Goal: Task Accomplishment & Management: Complete application form

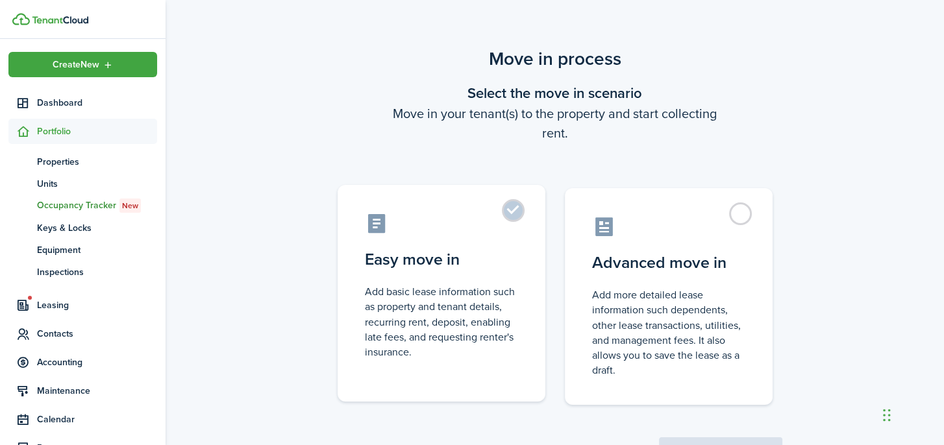
click at [514, 214] on label "Easy move in Add basic lease information such as property and tenant details, r…" at bounding box center [441, 293] width 208 height 217
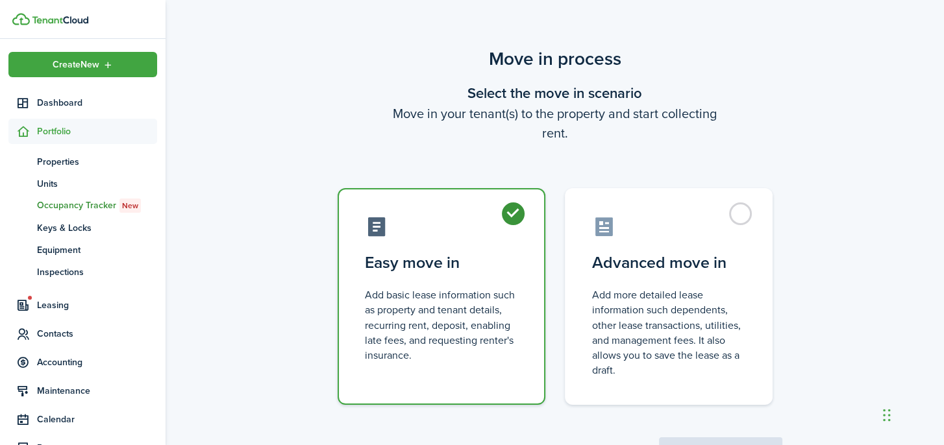
radio input "true"
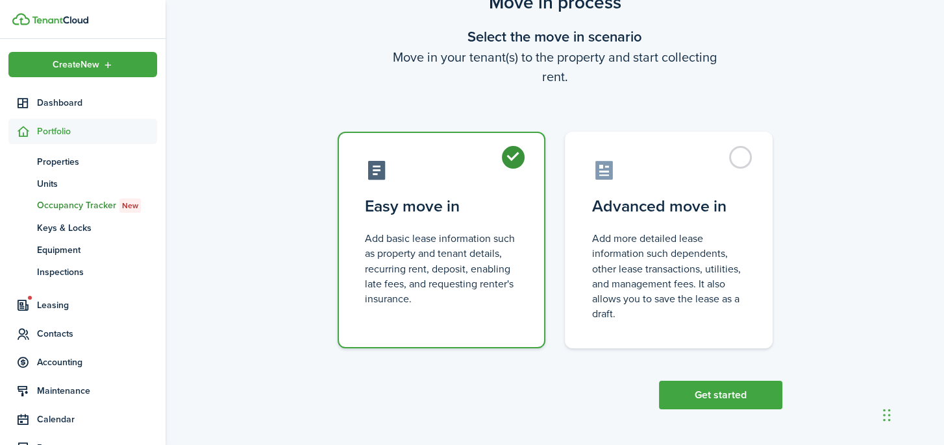
scroll to position [67, 0]
click at [737, 395] on button "Get started" at bounding box center [720, 395] width 123 height 29
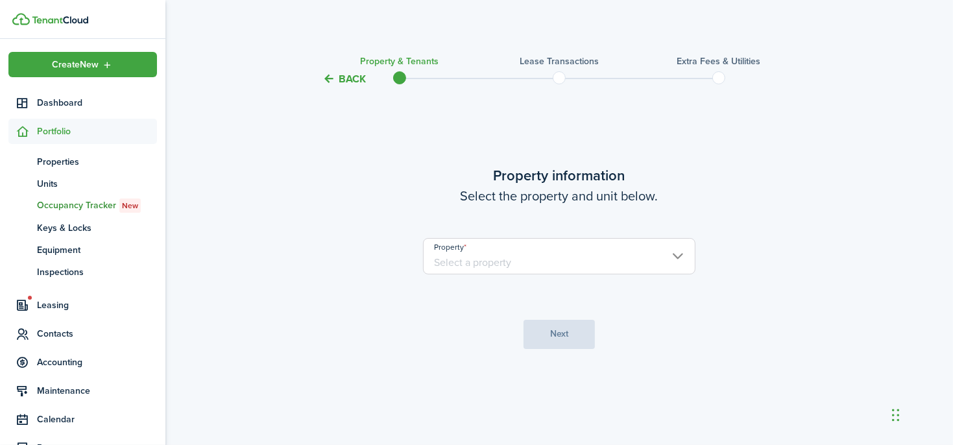
click at [587, 251] on input "Property" at bounding box center [559, 256] width 273 height 36
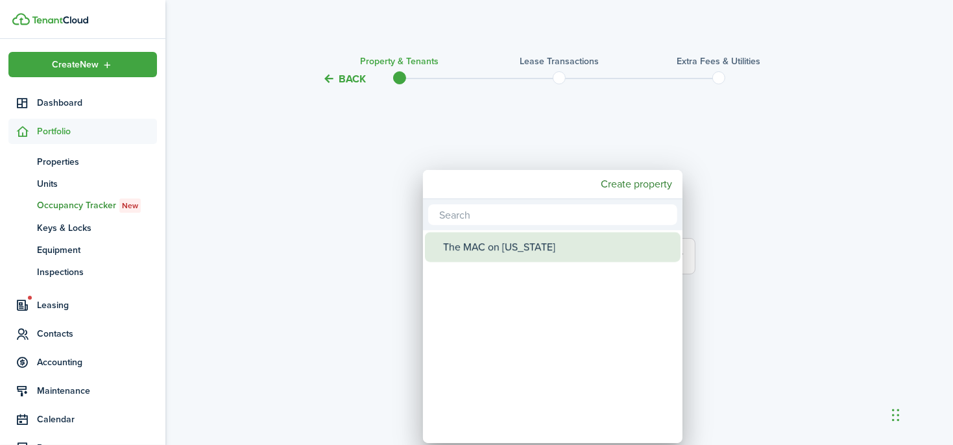
click at [581, 239] on div "The MAC on [US_STATE]" at bounding box center [558, 247] width 230 height 30
type input "The MAC on [US_STATE]"
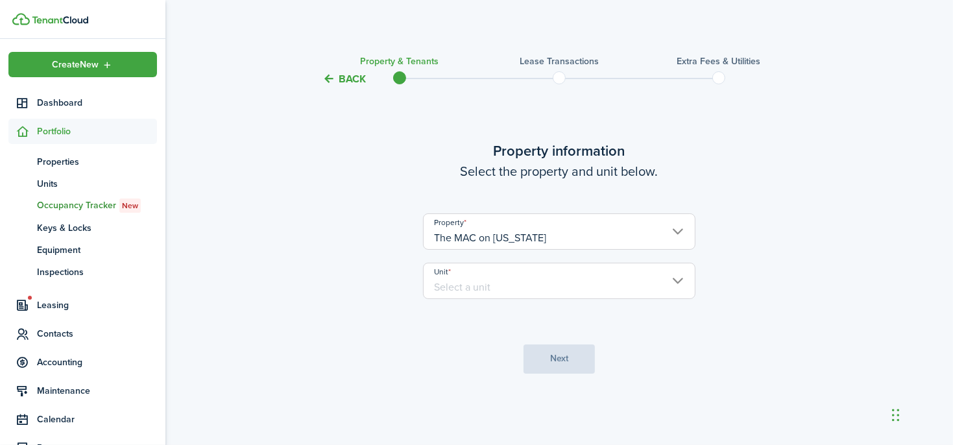
click at [594, 289] on input "Unit" at bounding box center [559, 281] width 273 height 36
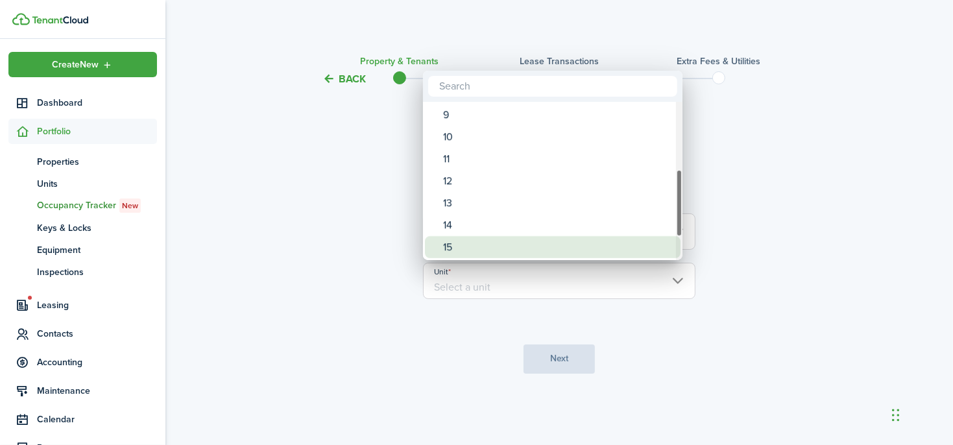
click at [536, 247] on div "15" at bounding box center [558, 247] width 230 height 22
type input "15"
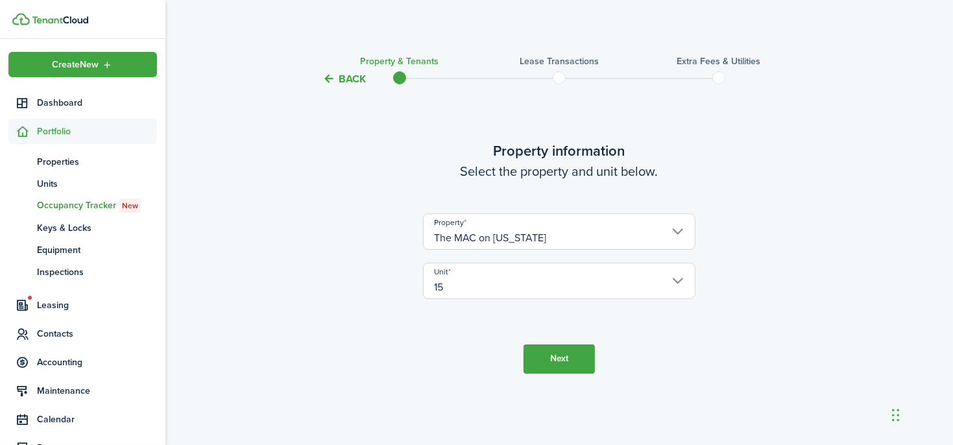
click at [579, 352] on button "Next" at bounding box center [559, 359] width 71 height 29
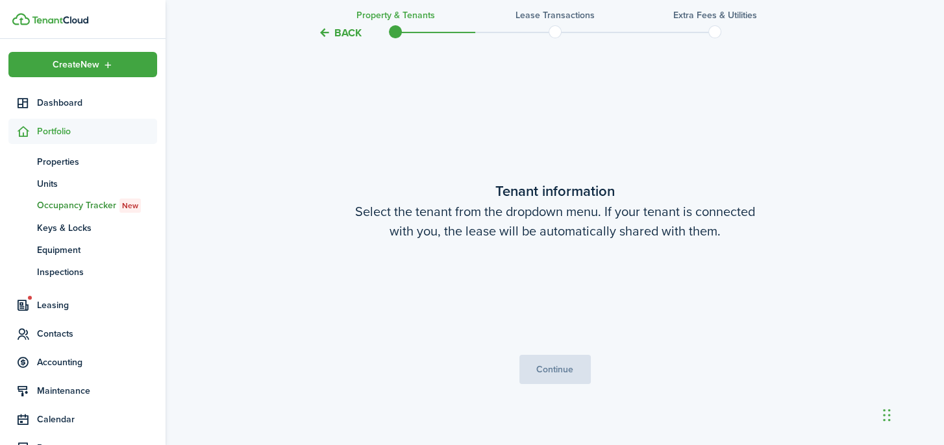
scroll to position [358, 0]
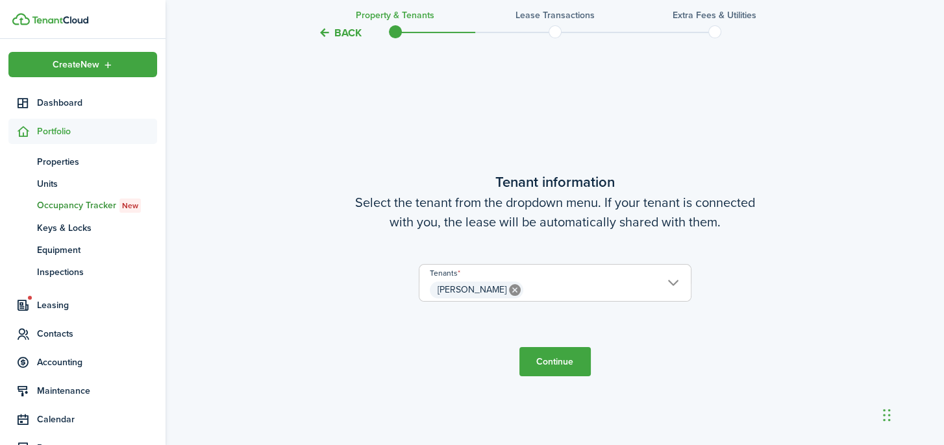
click at [570, 352] on button "Continue" at bounding box center [554, 361] width 71 height 29
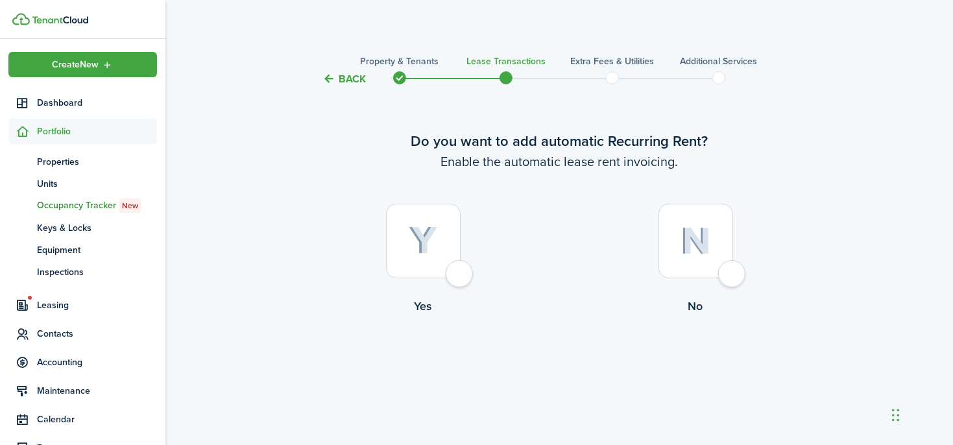
click at [455, 252] on div at bounding box center [423, 241] width 75 height 75
radio input "true"
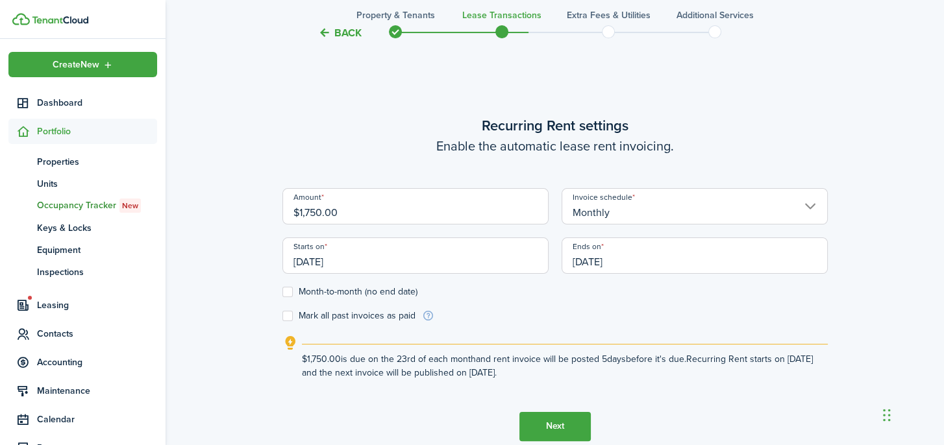
scroll to position [358, 0]
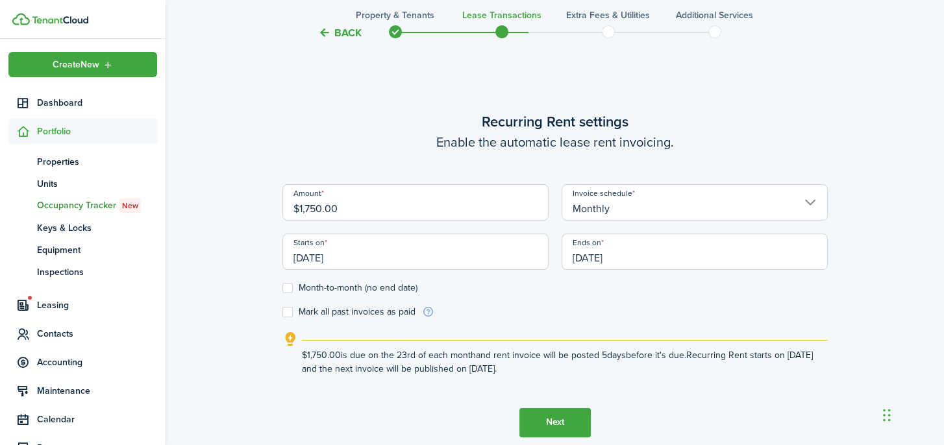
click at [409, 239] on input "[DATE]" at bounding box center [415, 252] width 266 height 36
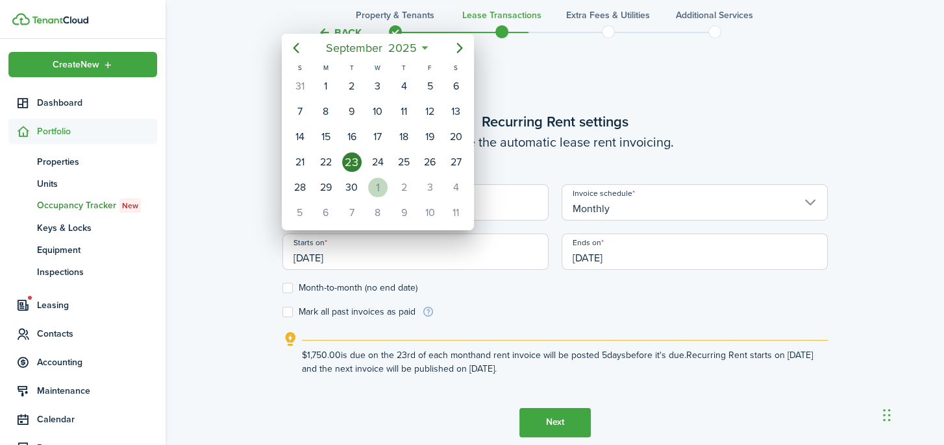
click at [384, 186] on div "1" at bounding box center [377, 187] width 19 height 19
type input "[DATE]"
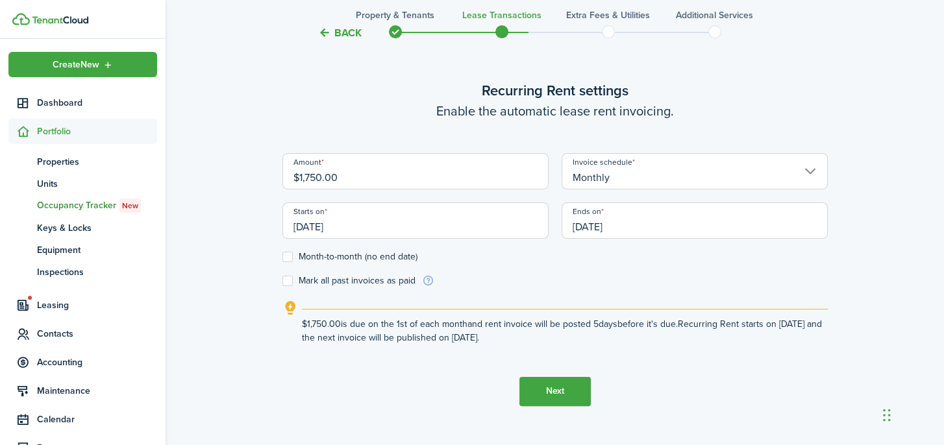
scroll to position [423, 0]
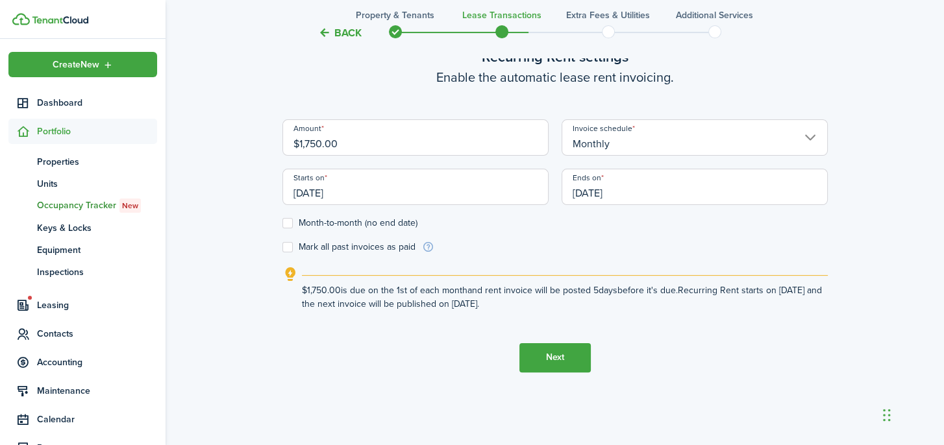
click at [569, 356] on button "Next" at bounding box center [554, 357] width 71 height 29
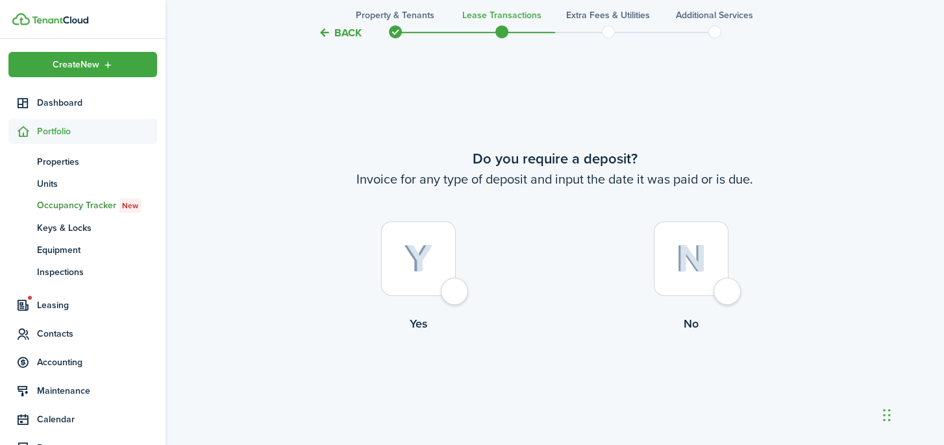
scroll to position [803, 0]
click at [433, 259] on div at bounding box center [418, 258] width 75 height 75
radio input "true"
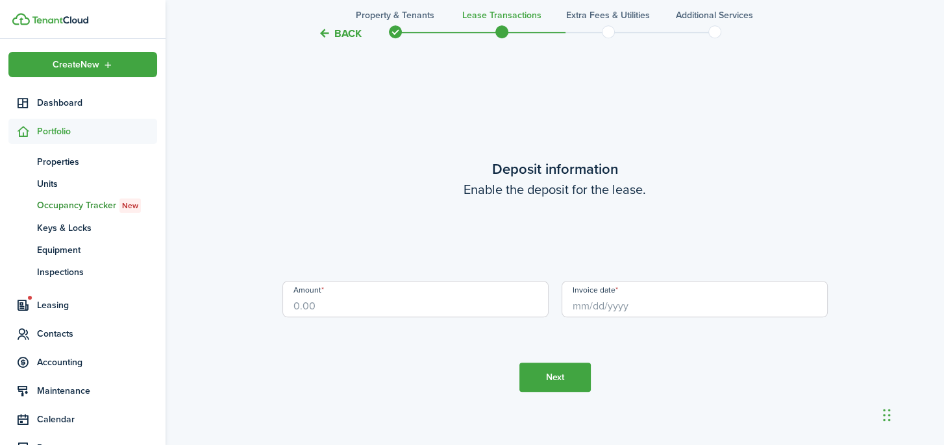
scroll to position [1249, 0]
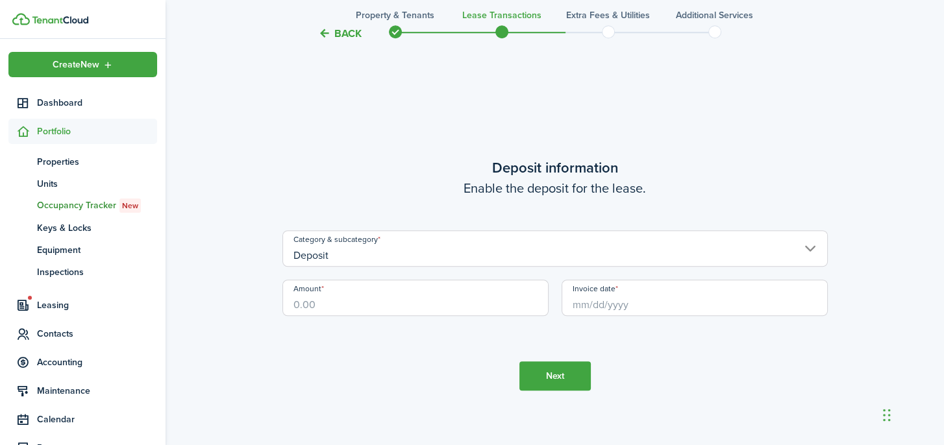
click at [473, 304] on input "Amount" at bounding box center [415, 298] width 266 height 36
type input "$1,000.00"
click at [694, 299] on input "Invoice date" at bounding box center [694, 298] width 266 height 36
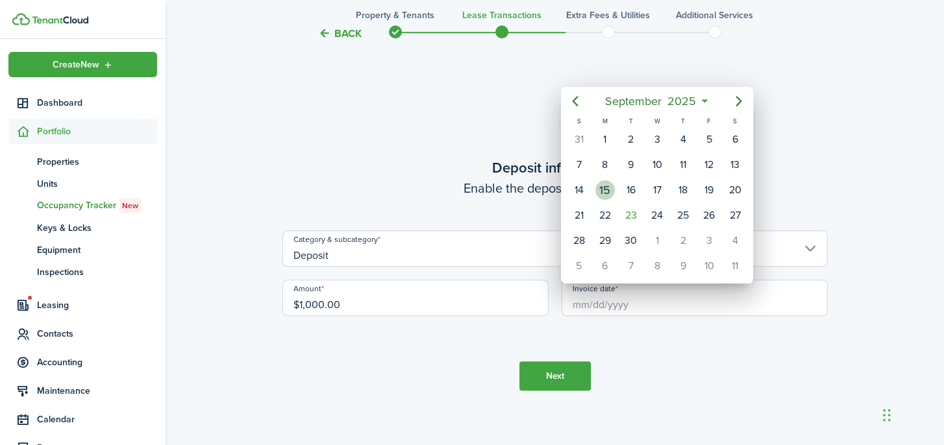
click at [607, 184] on div "15" at bounding box center [604, 189] width 19 height 19
type input "[DATE]"
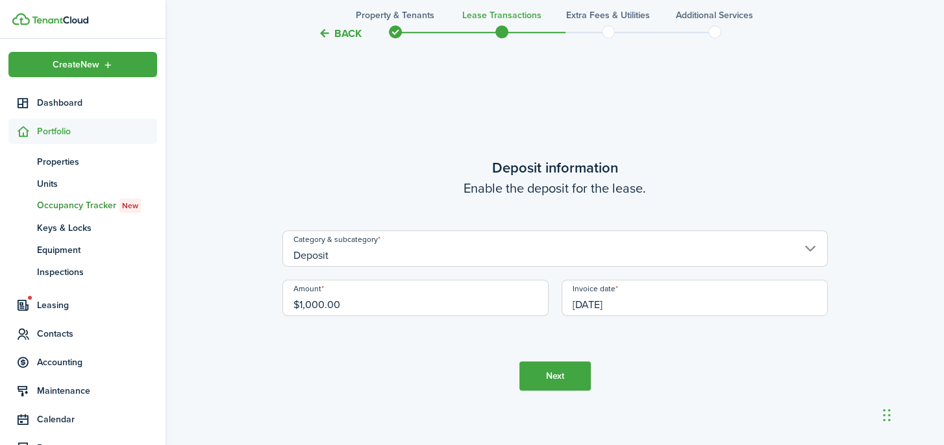
click at [565, 382] on button "Next" at bounding box center [554, 375] width 71 height 29
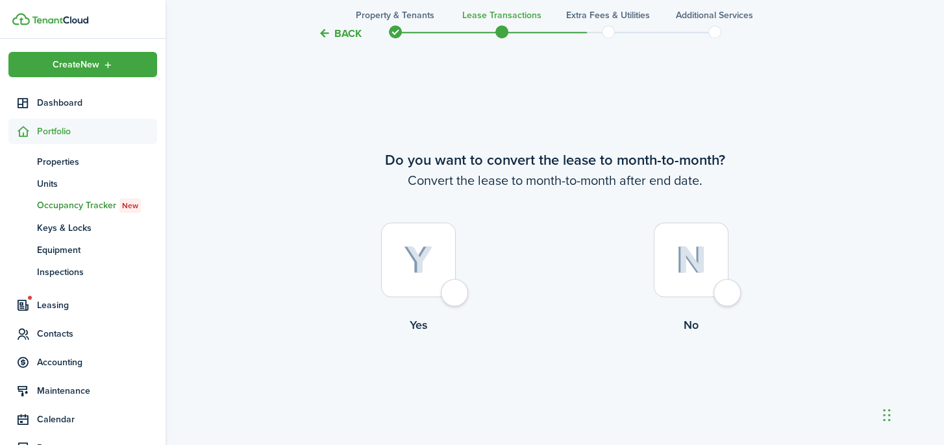
scroll to position [1694, 0]
click at [690, 271] on img at bounding box center [691, 258] width 30 height 28
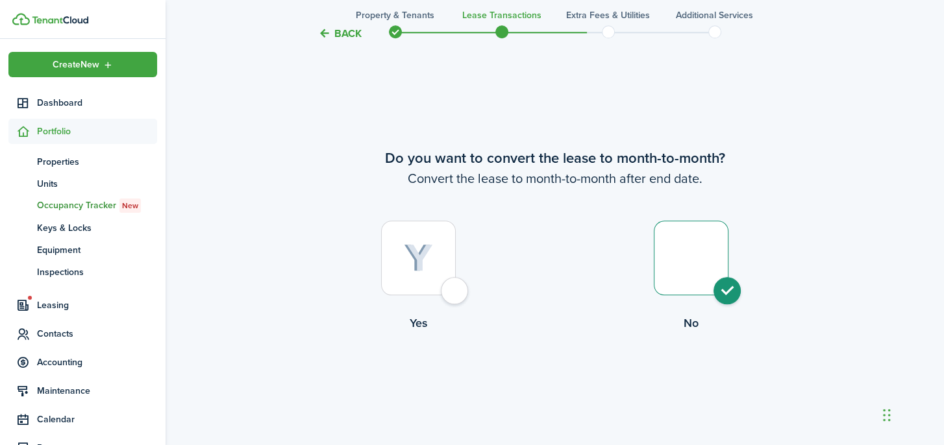
radio input "true"
click at [574, 382] on button "Continue" at bounding box center [554, 385] width 71 height 29
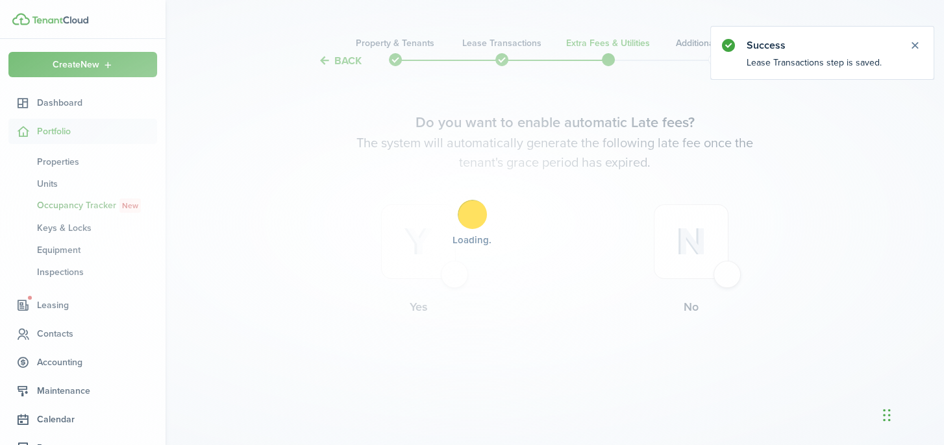
scroll to position [0, 0]
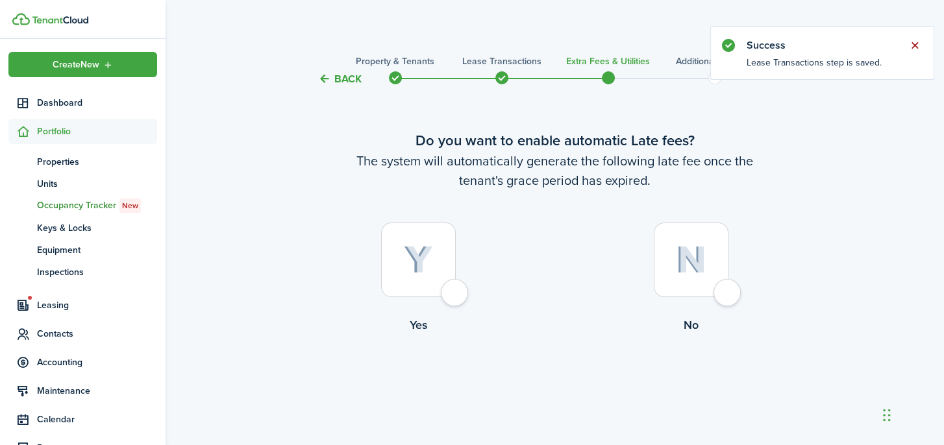
drag, startPoint x: 927, startPoint y: 40, endPoint x: 908, endPoint y: 43, distance: 19.0
click at [910, 42] on header "Success" at bounding box center [822, 41] width 223 height 28
click at [906, 43] on button "Close notify" at bounding box center [914, 45] width 18 height 18
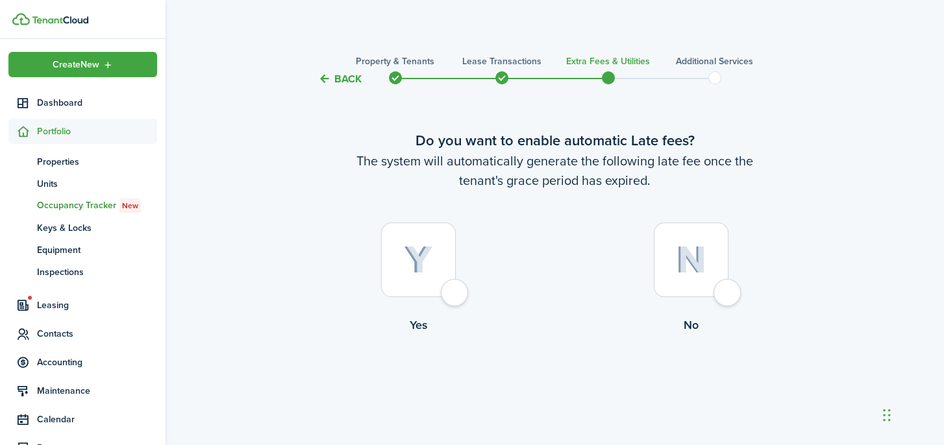
click at [446, 259] on div at bounding box center [418, 260] width 75 height 75
radio input "true"
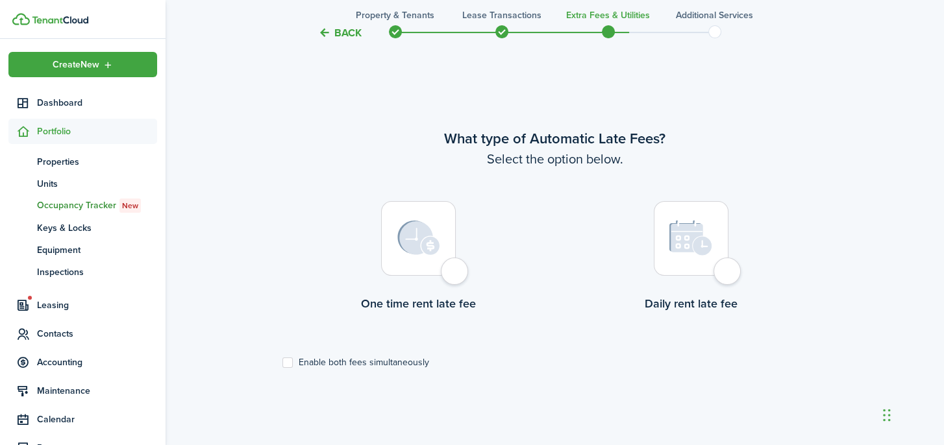
scroll to position [376, 0]
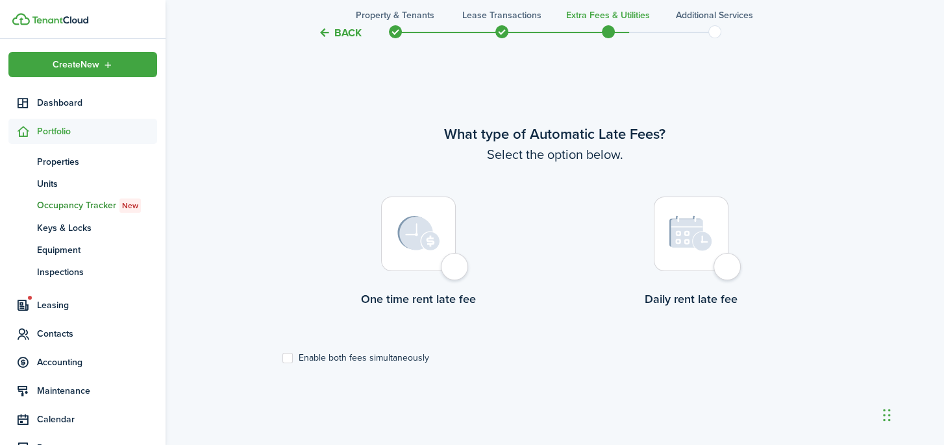
click at [699, 225] on img at bounding box center [690, 233] width 43 height 36
radio input "true"
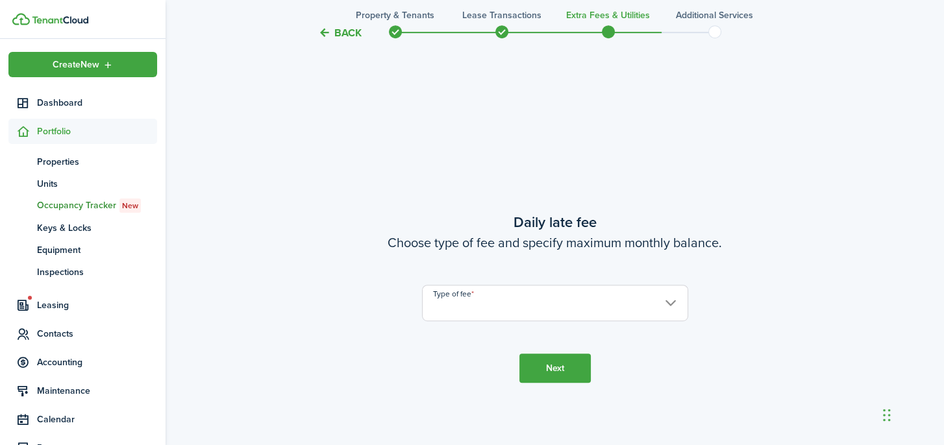
scroll to position [822, 0]
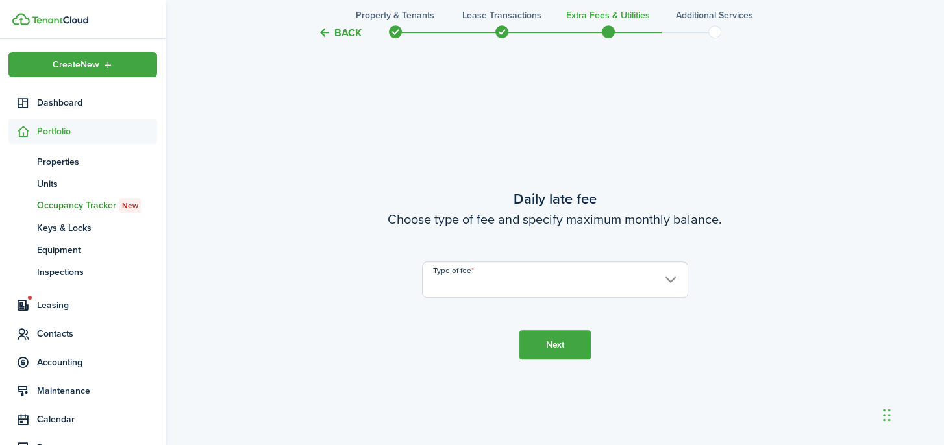
click at [603, 281] on input "Type of fee" at bounding box center [555, 280] width 266 height 36
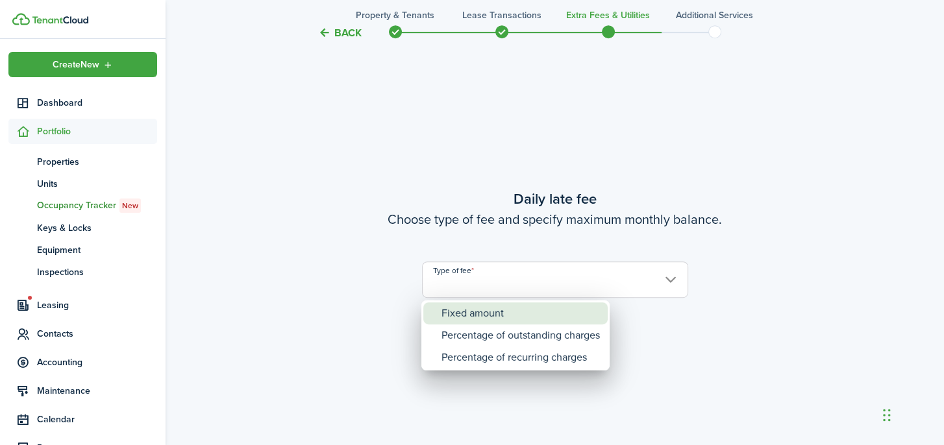
click at [581, 319] on div "Fixed amount" at bounding box center [520, 313] width 158 height 22
type input "Fixed amount"
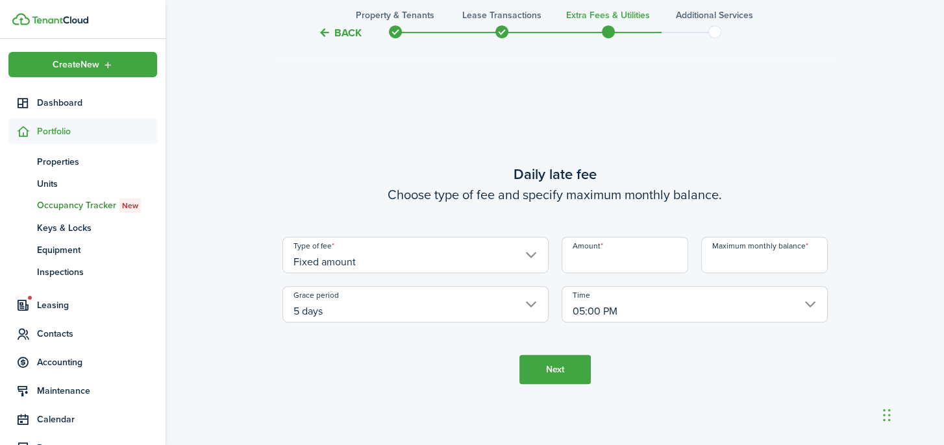
click at [629, 258] on input "Amount" at bounding box center [624, 255] width 127 height 36
type input "$25.00"
click at [763, 254] on input "Maximum monthly balance" at bounding box center [764, 255] width 127 height 36
type input "$275.00"
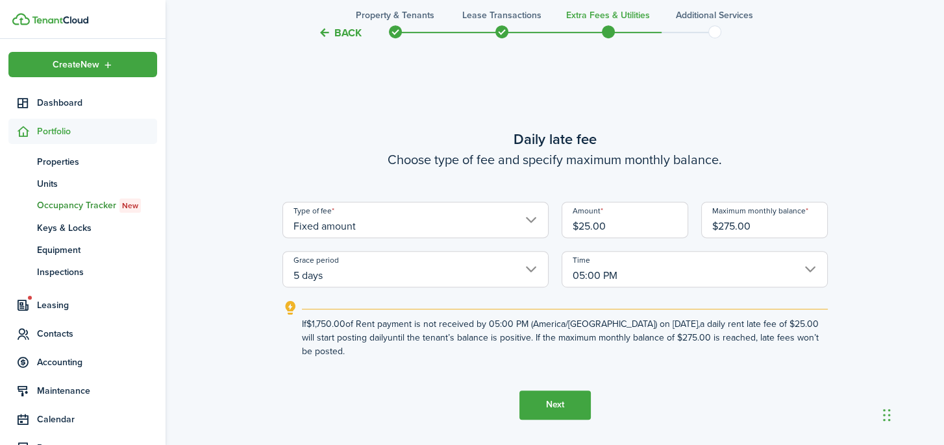
click at [587, 400] on button "Next" at bounding box center [554, 405] width 71 height 29
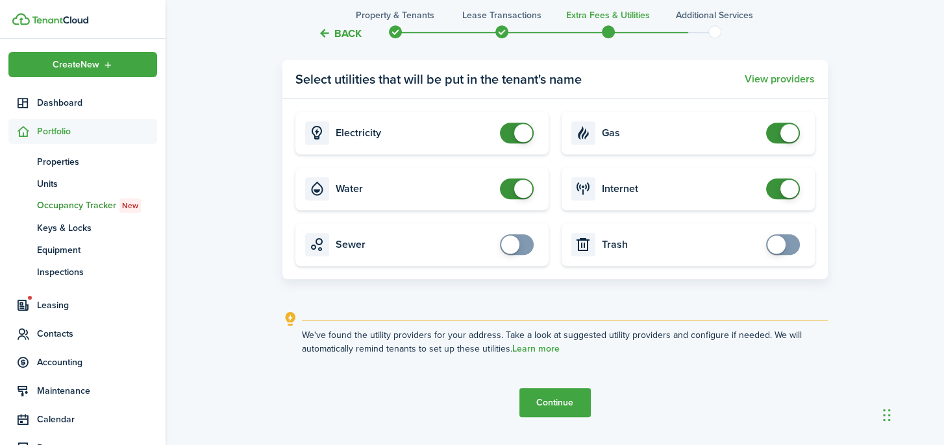
scroll to position [1438, 0]
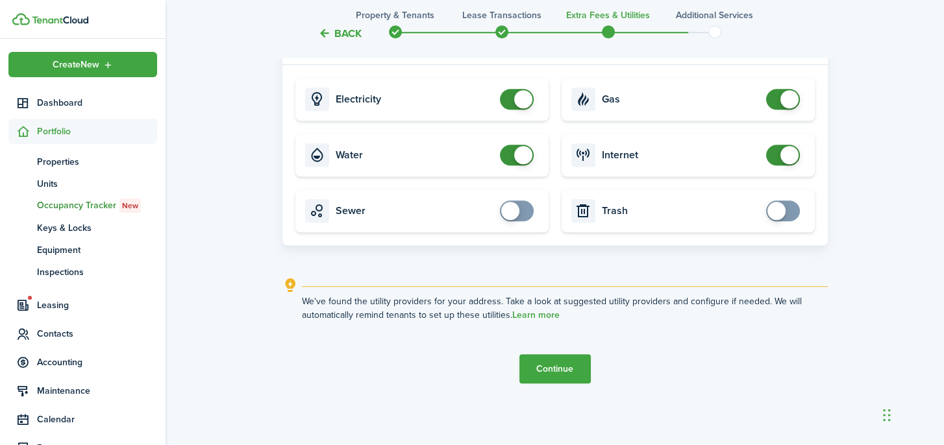
click at [539, 371] on button "Continue" at bounding box center [554, 368] width 71 height 29
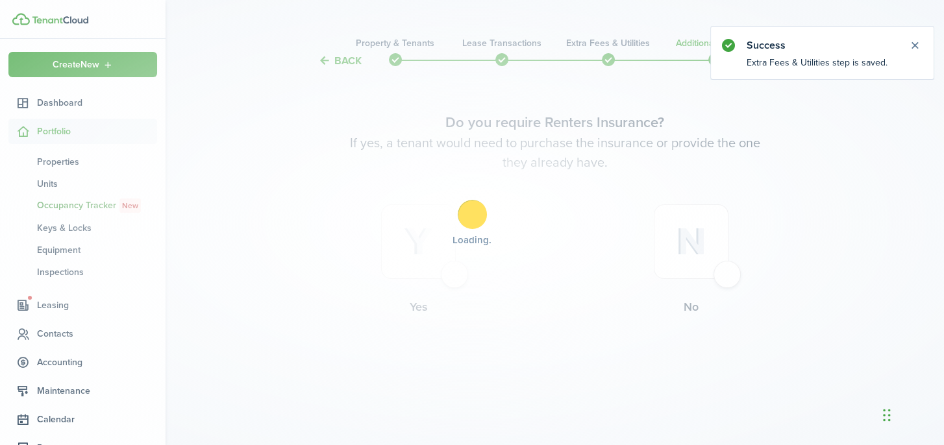
scroll to position [0, 0]
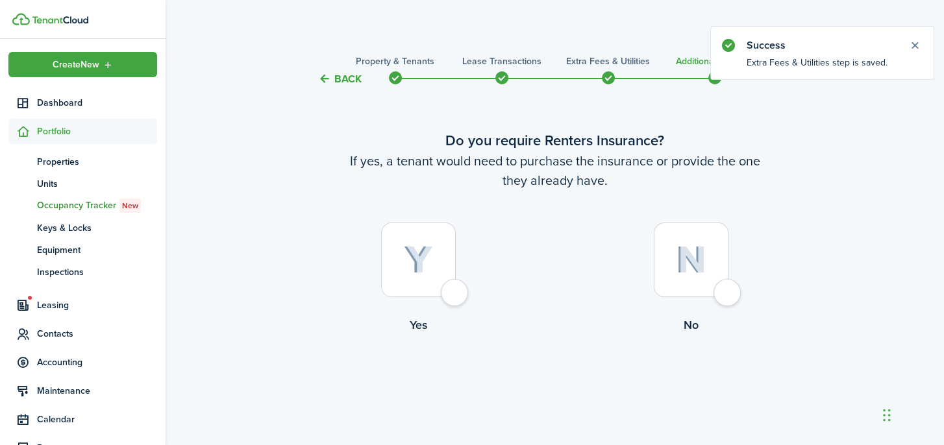
click at [402, 296] on div at bounding box center [418, 260] width 75 height 75
radio input "true"
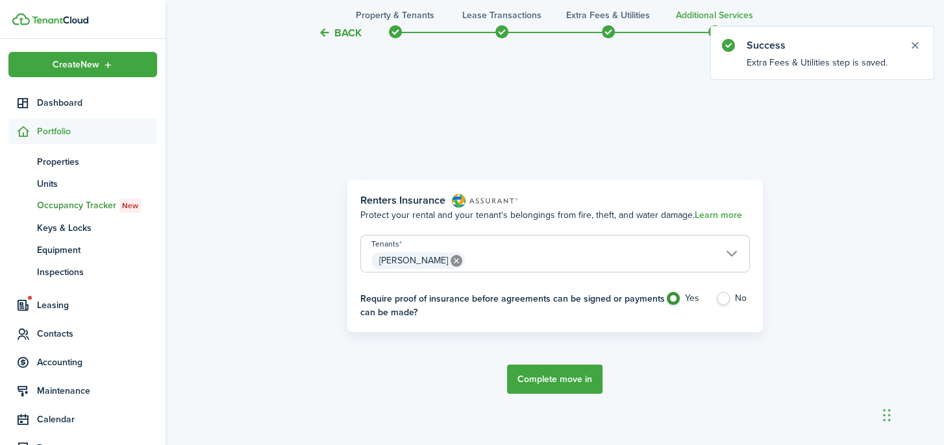
scroll to position [376, 0]
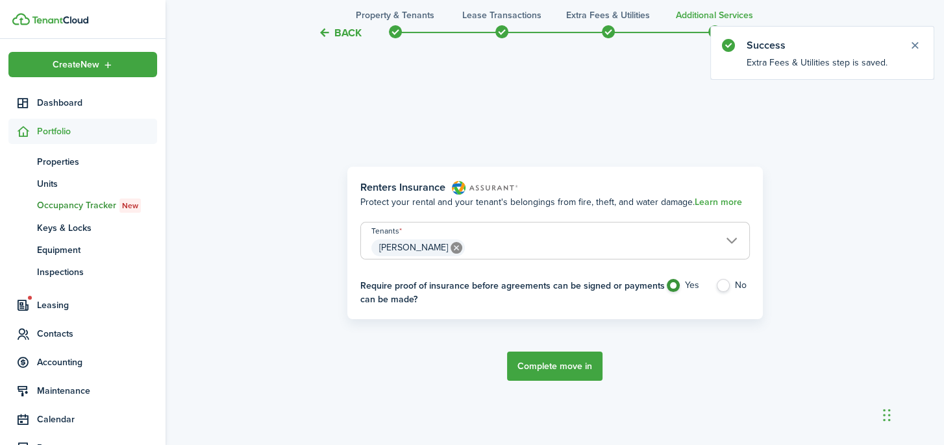
click at [553, 381] on button "Complete move in" at bounding box center [554, 366] width 95 height 29
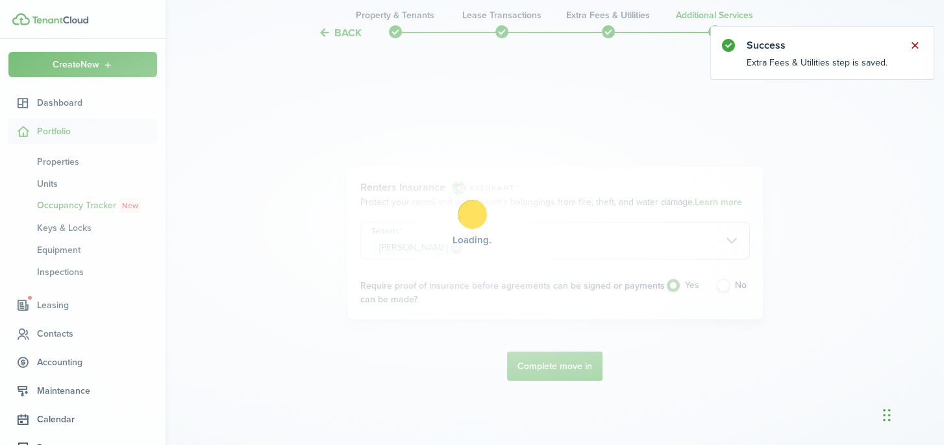
click at [910, 46] on button "Close notify" at bounding box center [914, 45] width 18 height 18
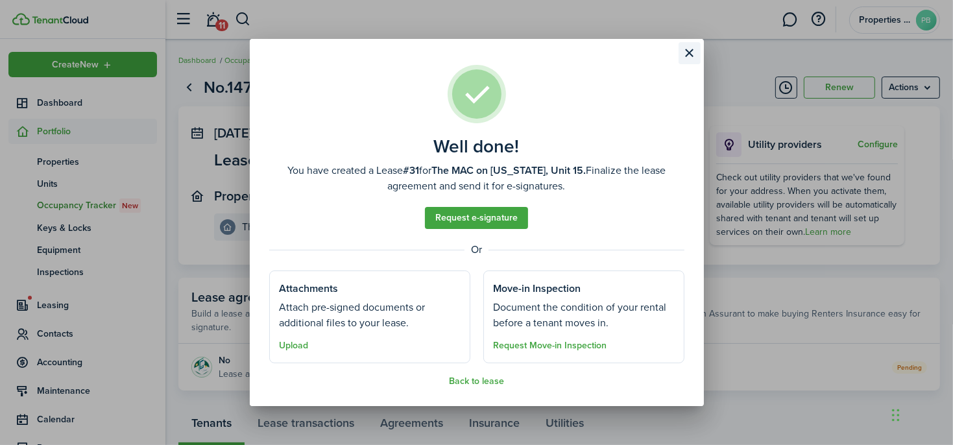
click at [688, 45] on button "Close modal" at bounding box center [690, 53] width 22 height 22
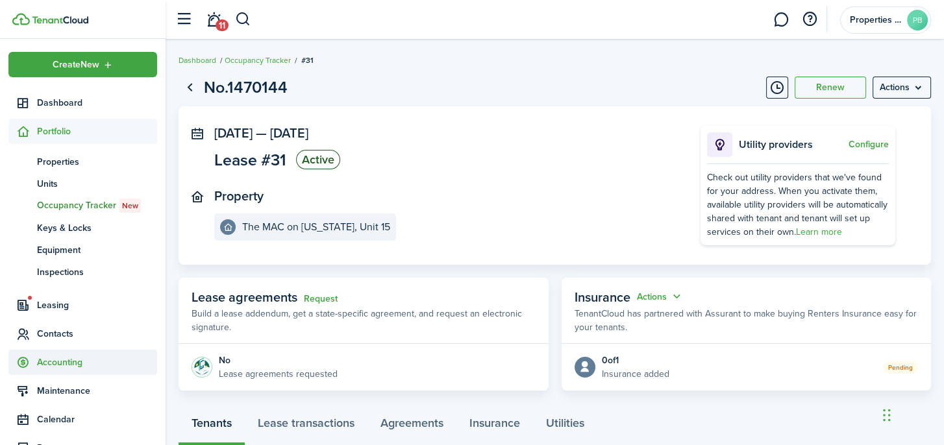
click at [116, 337] on span "Contacts" at bounding box center [82, 333] width 149 height 25
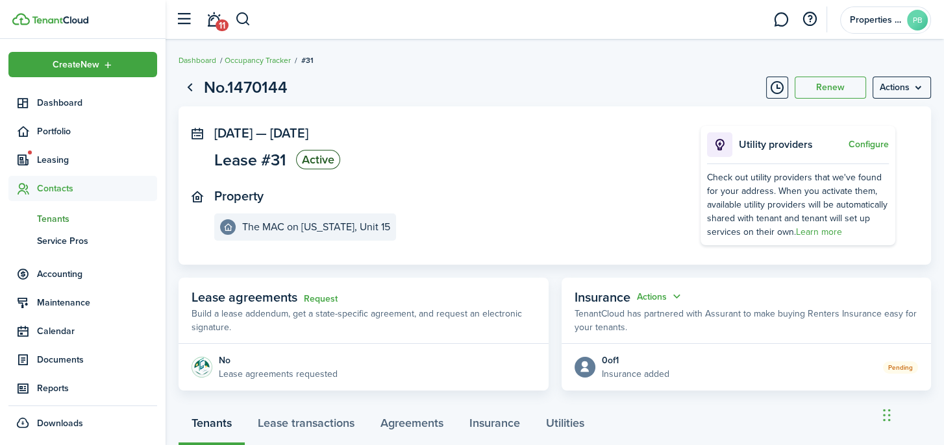
click at [114, 226] on span "Tenants" at bounding box center [97, 219] width 120 height 14
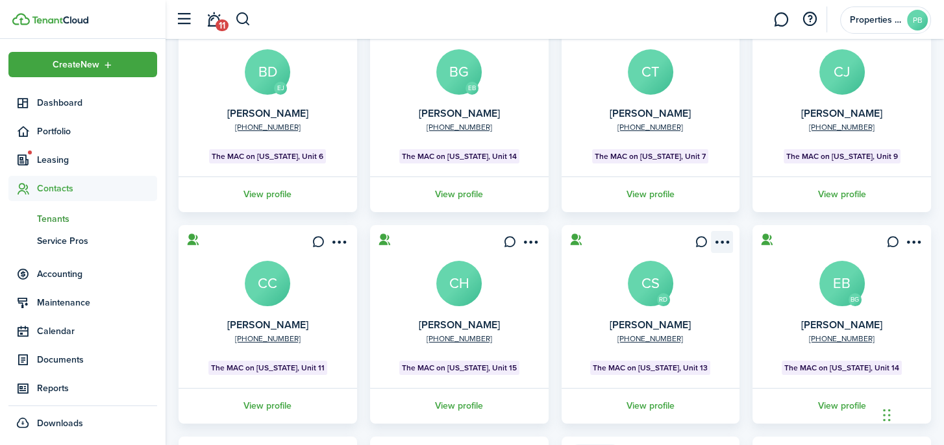
scroll to position [195, 0]
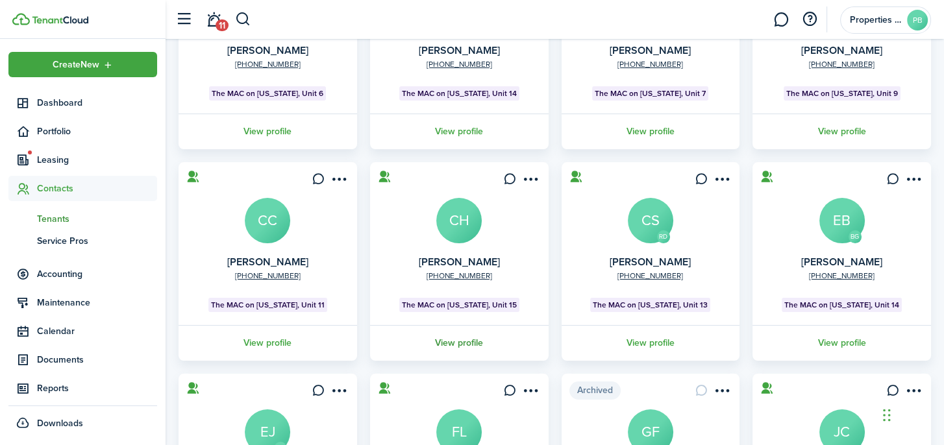
click at [462, 361] on link "View profile" at bounding box center [459, 343] width 182 height 36
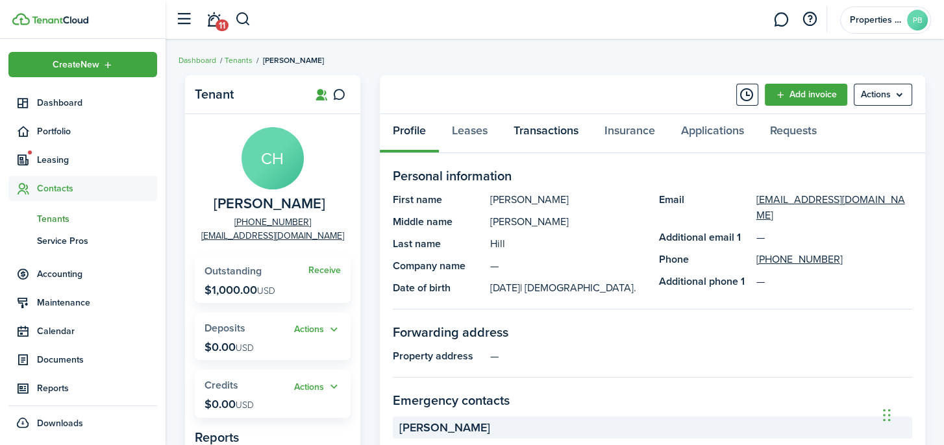
click at [530, 145] on link "Transactions" at bounding box center [545, 133] width 91 height 39
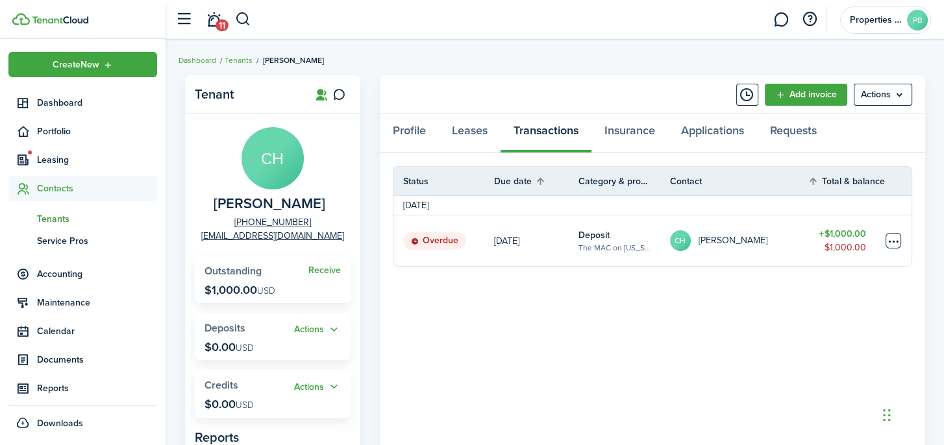
click at [886, 241] on table-menu-btn-icon at bounding box center [893, 241] width 16 height 16
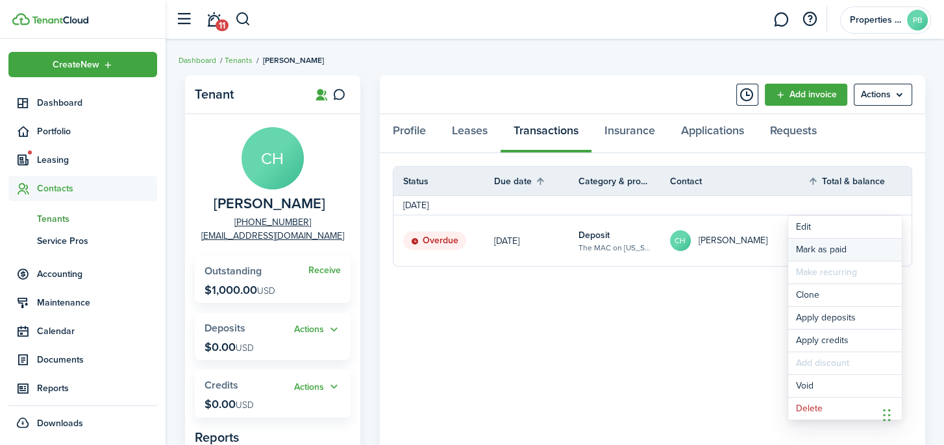
click at [864, 258] on link "Mark as paid" at bounding box center [845, 250] width 114 height 22
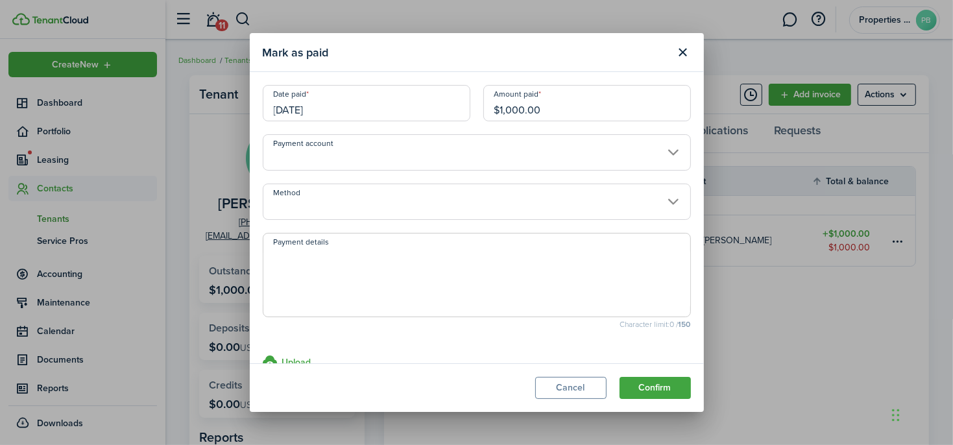
click at [390, 145] on input "Payment account" at bounding box center [477, 152] width 428 height 36
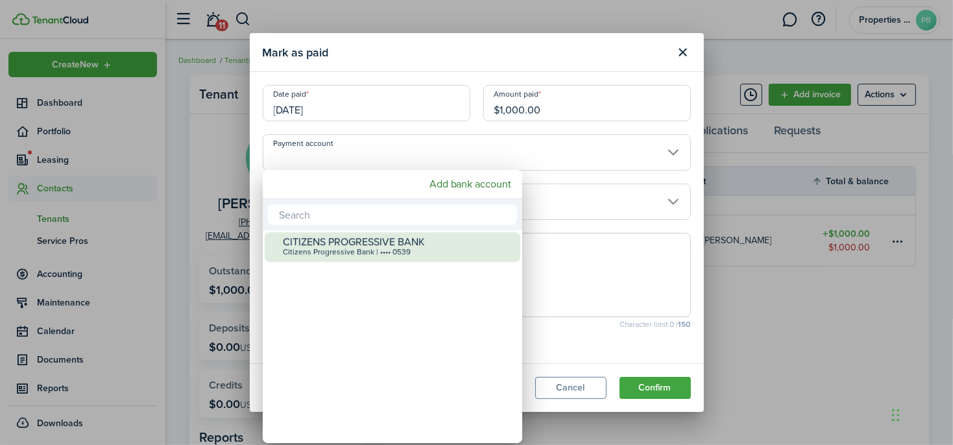
click at [397, 238] on div "CITIZENS PROGRESSIVE BANK" at bounding box center [398, 242] width 230 height 12
type input "•••• •••• •••• 0539"
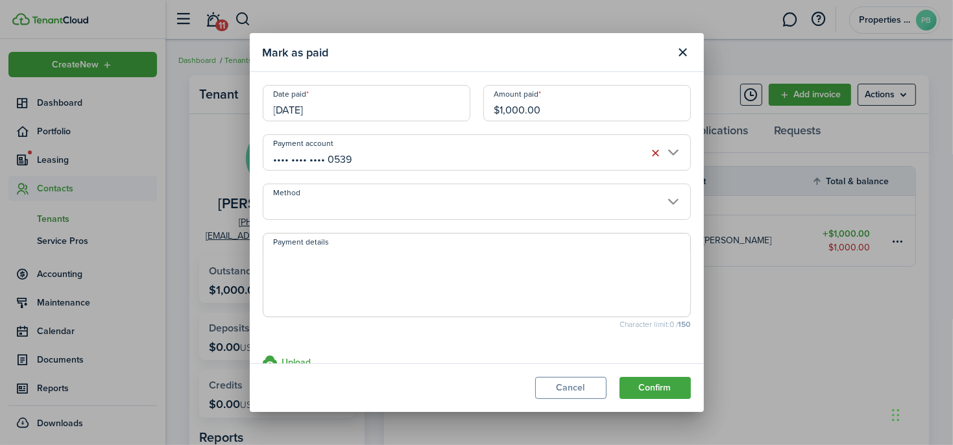
click at [404, 207] on input "Method" at bounding box center [477, 202] width 428 height 36
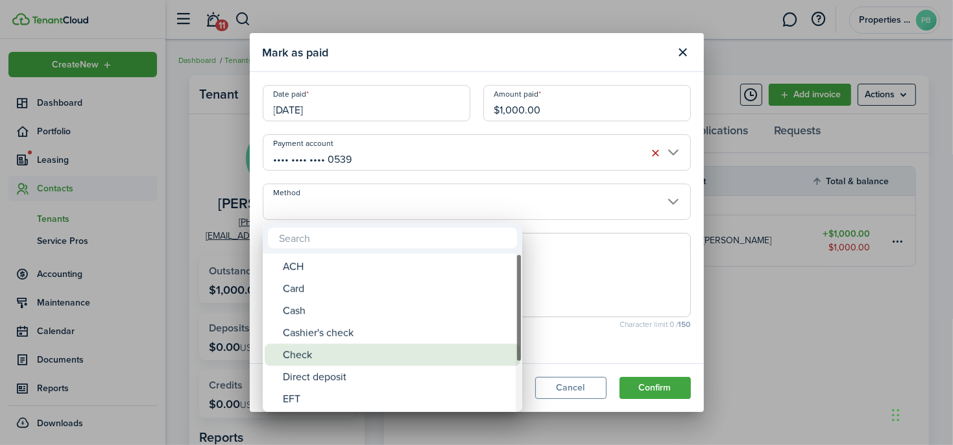
click at [358, 356] on div "Check" at bounding box center [398, 355] width 230 height 22
type input "Check"
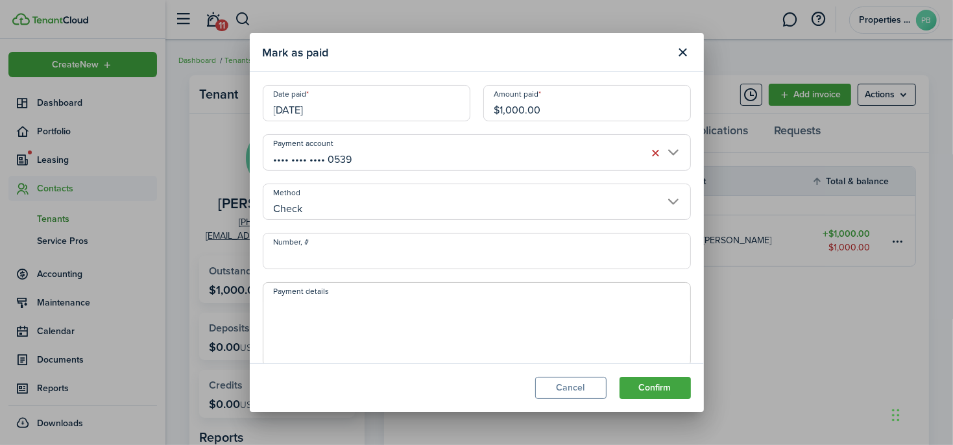
click at [392, 263] on input "Number, #" at bounding box center [477, 251] width 428 height 36
type input "1342"
click at [415, 304] on textarea "Payment details" at bounding box center [476, 328] width 427 height 62
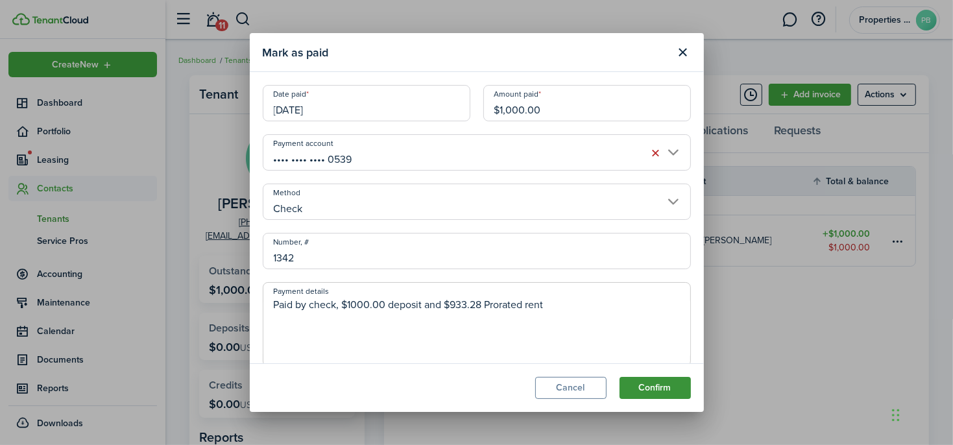
type textarea "Paid by check, $1000.00 deposit and $933.28 Prorated rent"
click at [666, 380] on button "Confirm" at bounding box center [655, 388] width 71 height 22
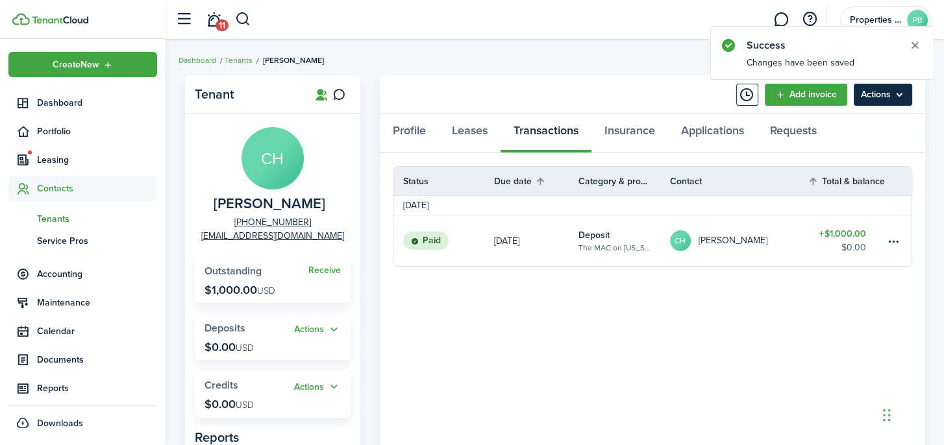
click at [885, 95] on menu-btn "Actions" at bounding box center [882, 95] width 58 height 22
click at [676, 306] on panel-main-body "Status Due date Category & property Contact Total & balance Actions [DATE] Paid…" at bounding box center [652, 437] width 545 height 569
click at [888, 102] on menu-btn "Actions" at bounding box center [882, 95] width 58 height 22
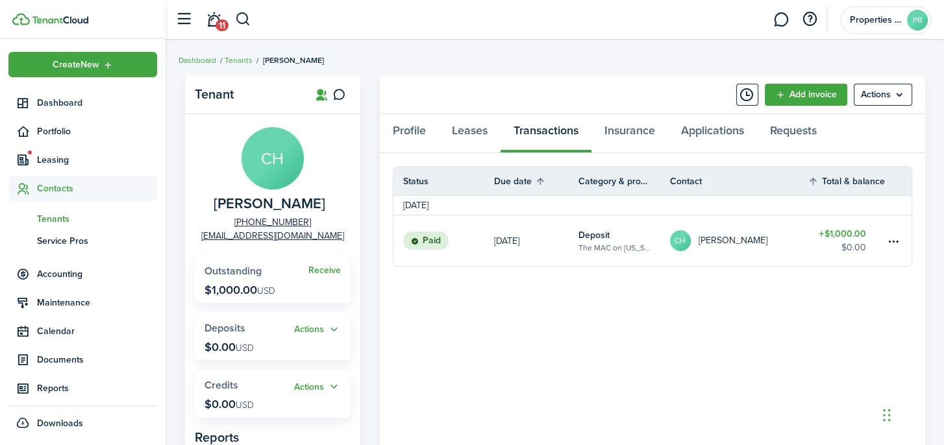
click at [743, 286] on panel-main-body "Status Due date Category & property Contact Total & balance Actions [DATE] Paid…" at bounding box center [652, 437] width 545 height 569
click at [889, 245] on table-menu-btn-icon at bounding box center [893, 241] width 16 height 16
click at [715, 285] on panel-main-body "Status Due date Category & property Contact Total & balance Actions [DATE] Paid…" at bounding box center [652, 437] width 545 height 569
click at [534, 135] on div "Profile Leases Transactions Insurance Applications Requests" at bounding box center [652, 133] width 545 height 39
click at [409, 131] on link "Profile" at bounding box center [409, 133] width 59 height 39
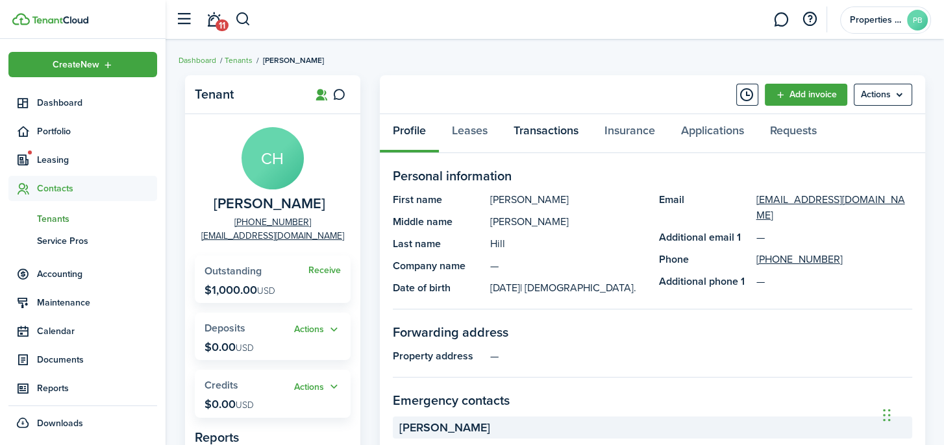
click at [515, 141] on link "Transactions" at bounding box center [545, 133] width 91 height 39
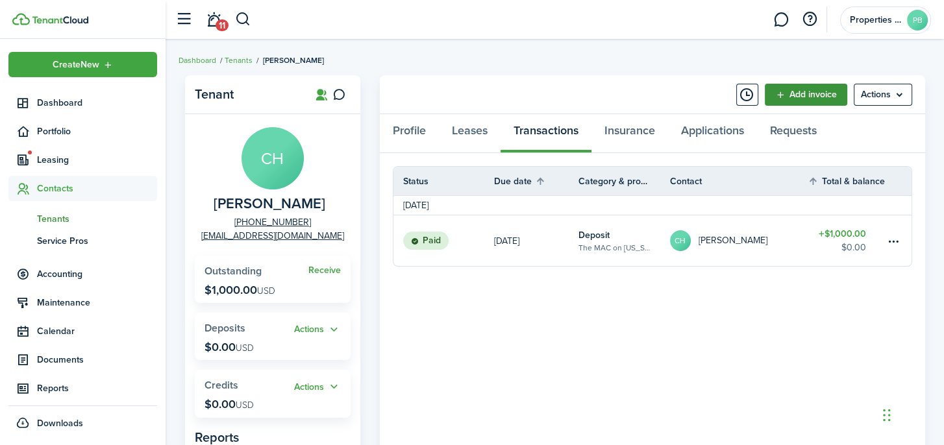
click at [777, 99] on link "Add invoice" at bounding box center [805, 95] width 82 height 22
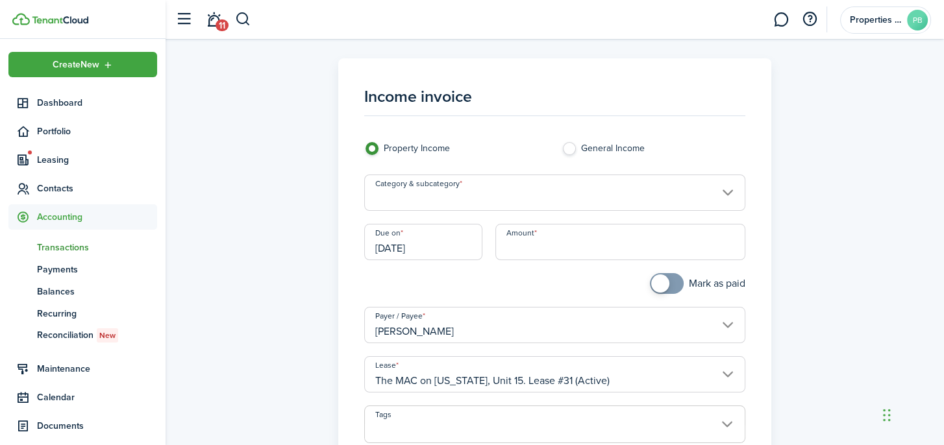
click at [499, 186] on input "Category & subcategory" at bounding box center [555, 193] width 382 height 36
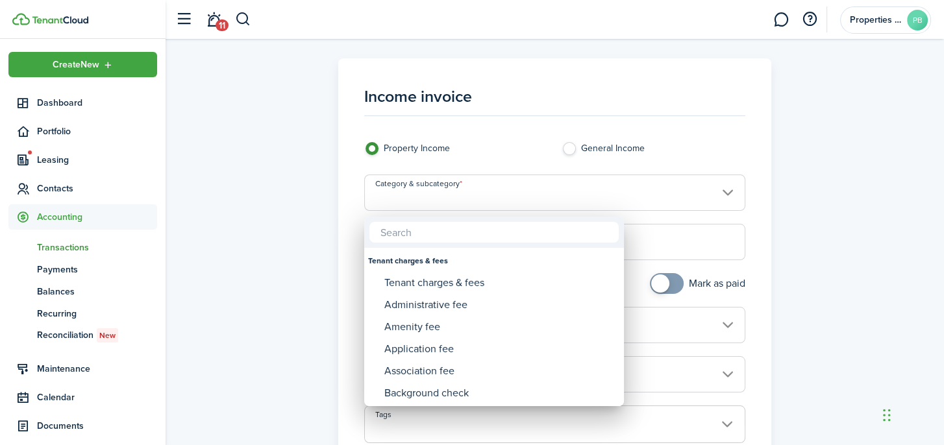
type input "r"
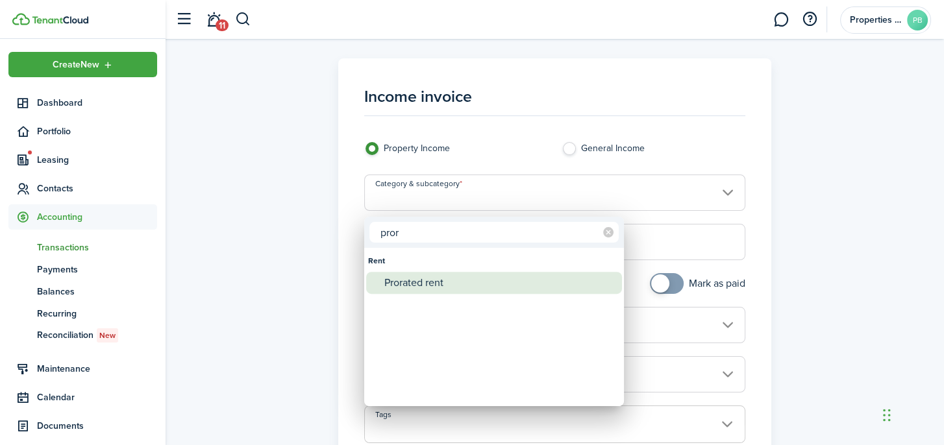
type input "pror"
click at [441, 289] on div "Prorated rent" at bounding box center [499, 283] width 230 height 22
type input "Rent / Prorated rent"
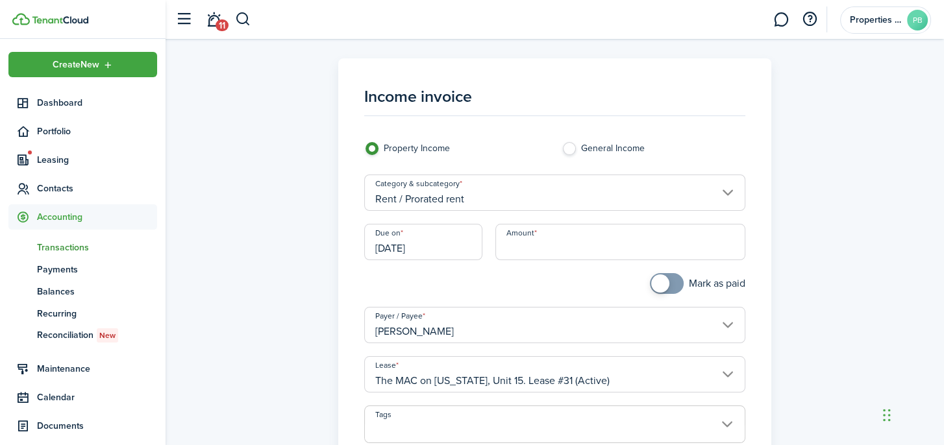
drag, startPoint x: 578, startPoint y: 250, endPoint x: 499, endPoint y: 254, distance: 78.6
click at [577, 251] on input "Amount" at bounding box center [620, 242] width 250 height 36
click at [446, 248] on input "[DATE]" at bounding box center [423, 242] width 119 height 36
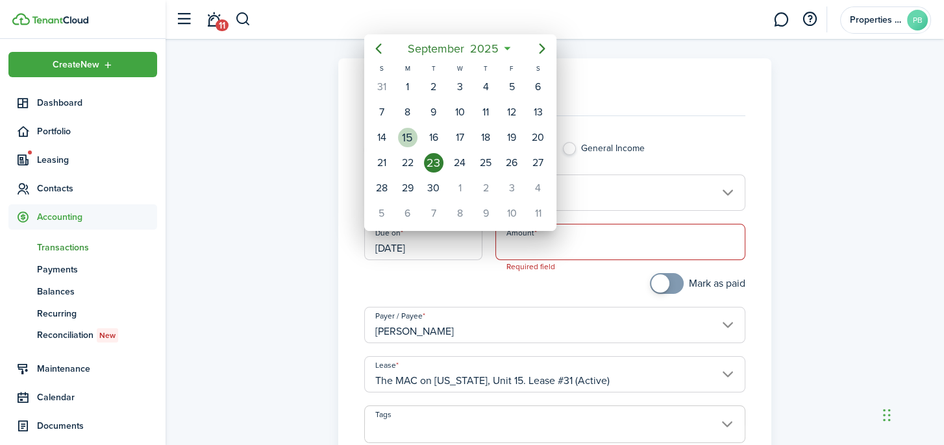
click at [413, 137] on div "15" at bounding box center [407, 137] width 19 height 19
type input "[DATE]"
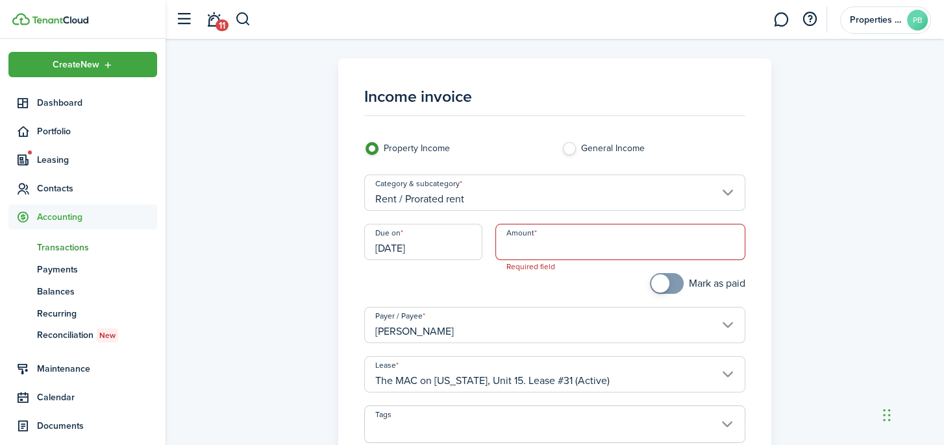
click at [533, 237] on input "Amount" at bounding box center [620, 242] width 250 height 36
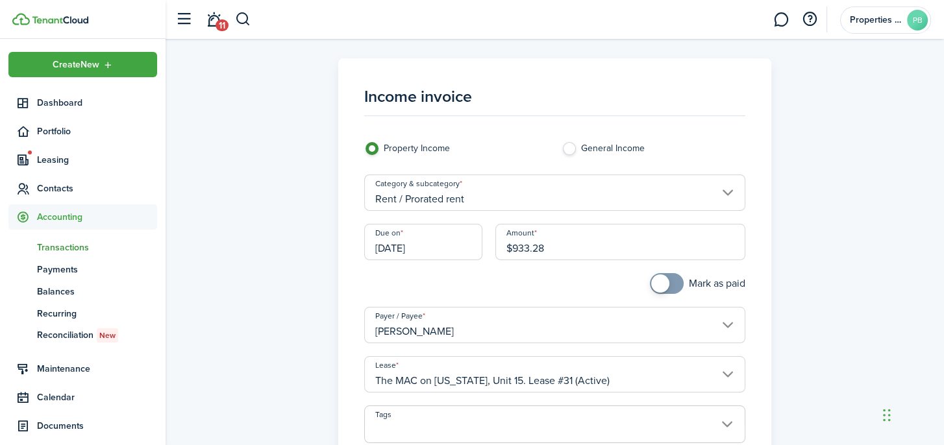
type input "$933.28"
checkbox input "true"
click at [651, 284] on span at bounding box center [660, 283] width 18 height 18
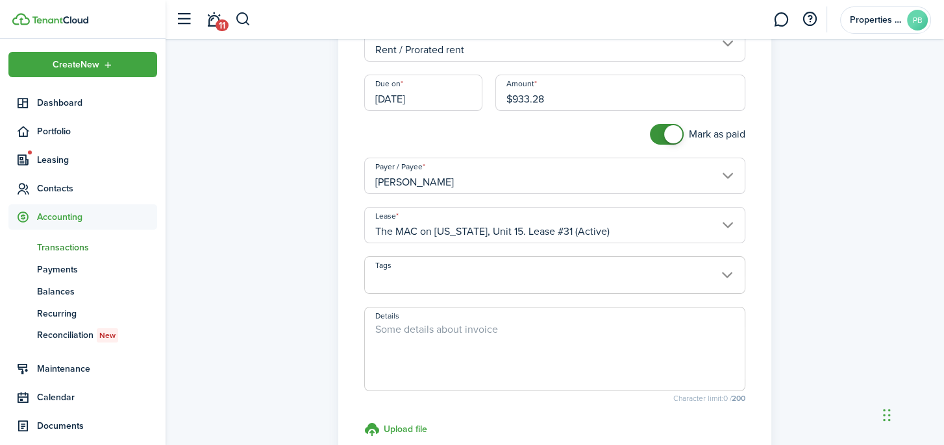
scroll to position [195, 0]
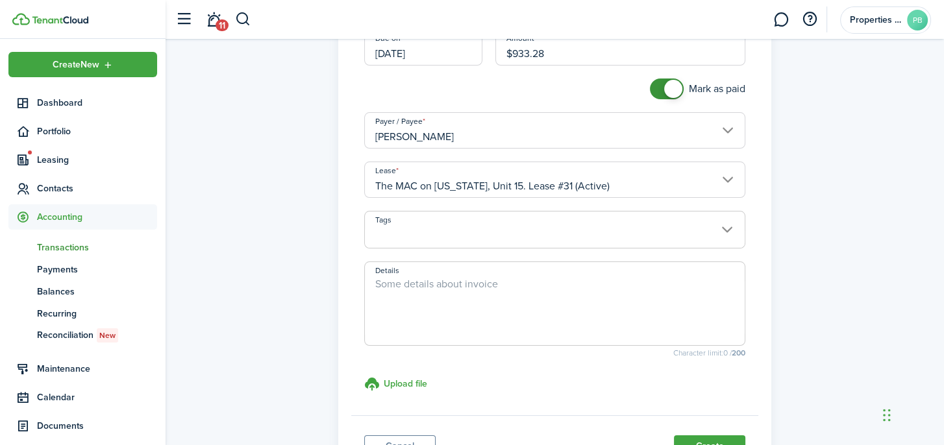
click at [545, 236] on span at bounding box center [555, 237] width 380 height 22
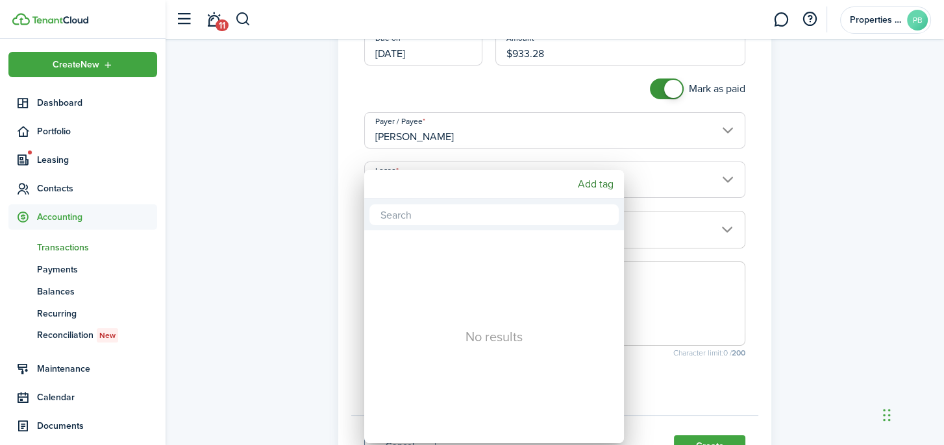
click at [518, 143] on div at bounding box center [471, 222] width 1151 height 653
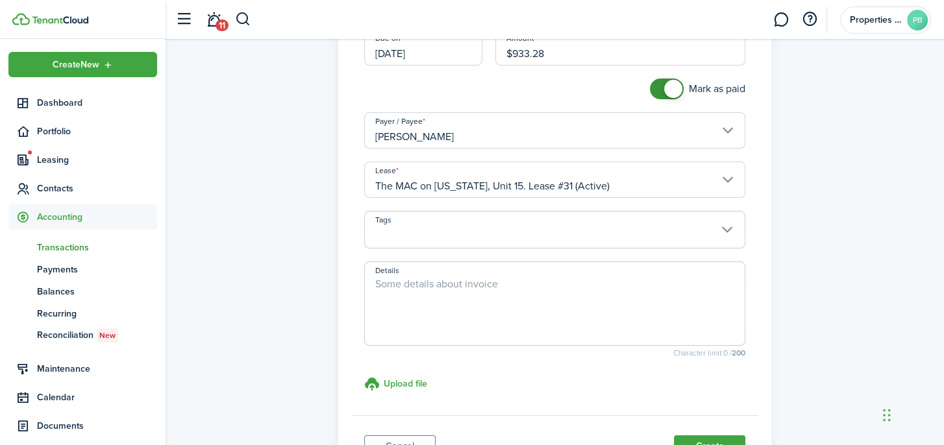
click at [493, 302] on textarea "Details" at bounding box center [555, 307] width 380 height 62
click at [503, 293] on textarea "paid rent for month of september" at bounding box center [555, 307] width 380 height 62
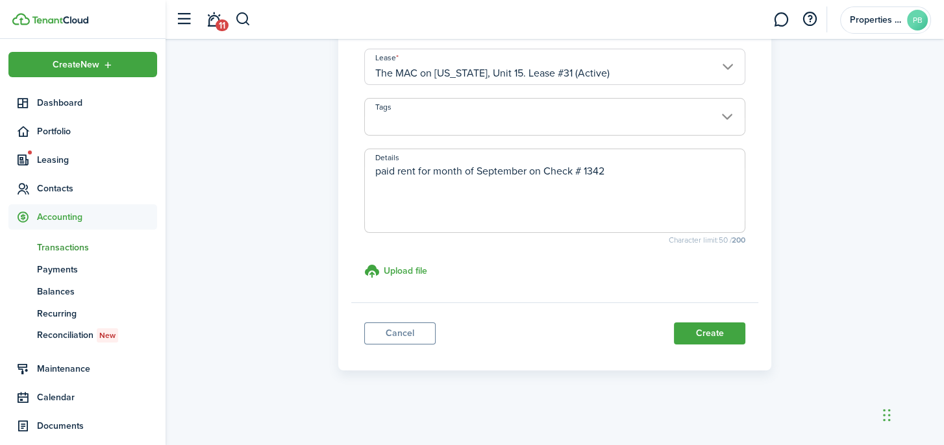
scroll to position [313, 0]
type textarea "paid rent for month of September on Check # 1342"
click at [725, 326] on button "Create" at bounding box center [709, 334] width 71 height 22
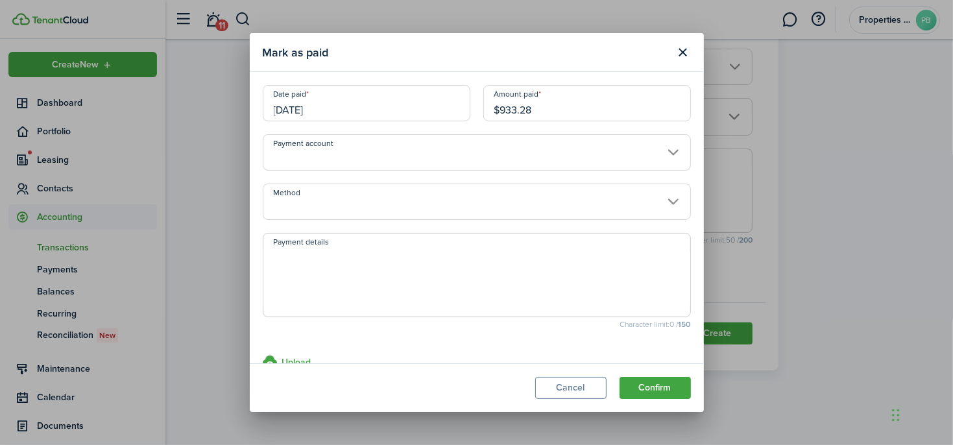
click at [483, 162] on input "Payment account" at bounding box center [477, 152] width 428 height 36
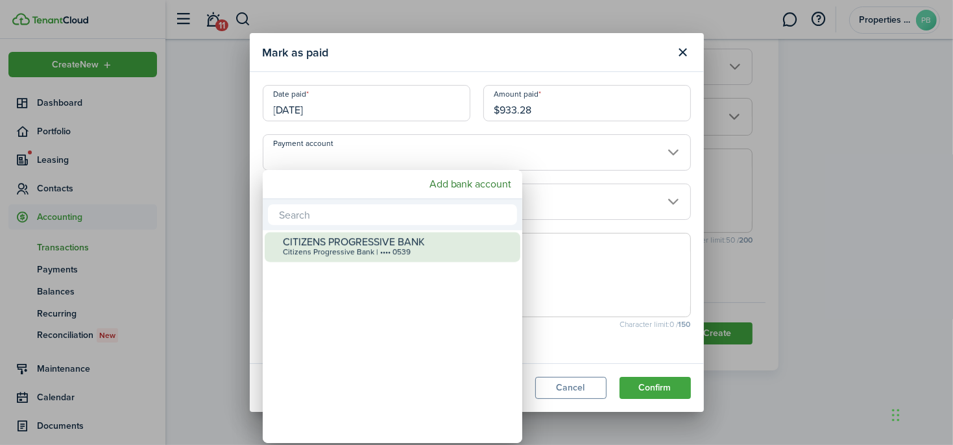
click at [440, 241] on div "CITIZENS PROGRESSIVE BANK" at bounding box center [398, 242] width 230 height 12
type input "•••• •••• •••• 0539"
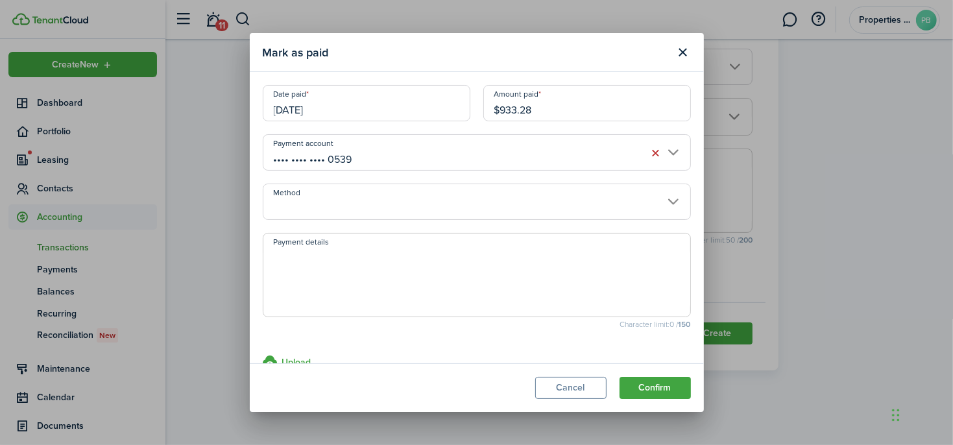
click at [459, 202] on input "Method" at bounding box center [477, 202] width 428 height 36
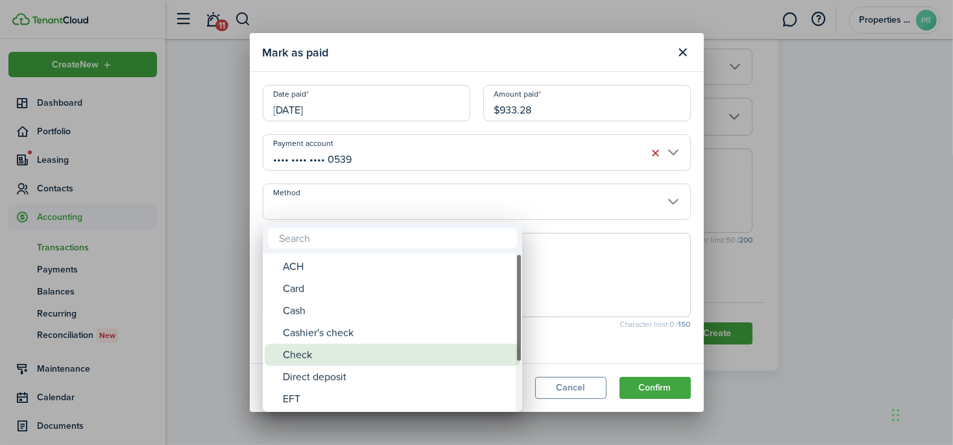
click at [369, 361] on div "Check" at bounding box center [398, 355] width 230 height 22
type input "Check"
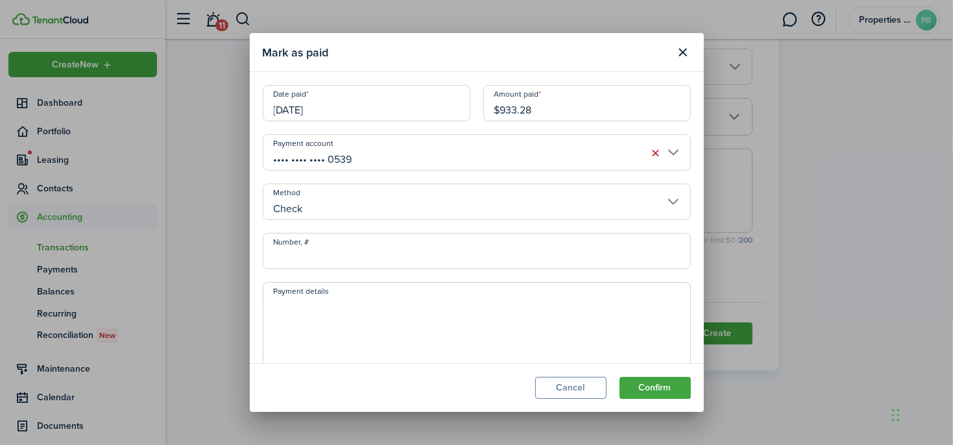
click at [391, 258] on input "Number, #" at bounding box center [477, 251] width 428 height 36
type input "1342"
click at [644, 374] on modal-footer "Cancel Confirm" at bounding box center [477, 387] width 454 height 49
click at [646, 384] on button "Confirm" at bounding box center [655, 388] width 71 height 22
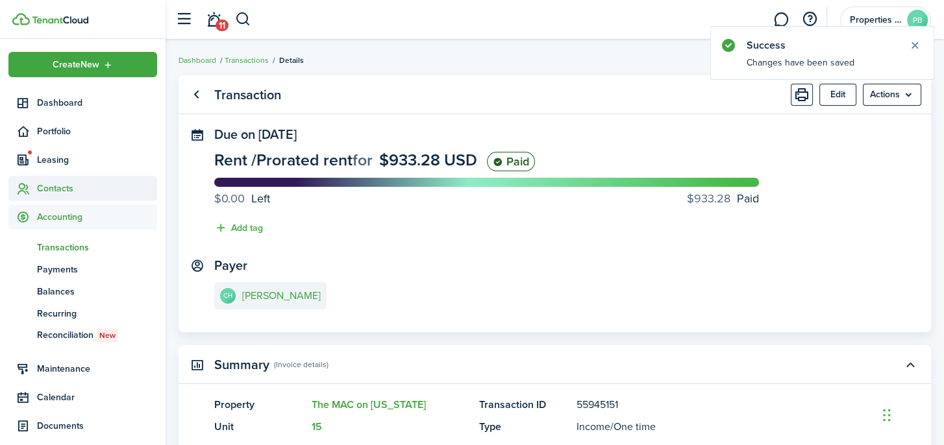
click at [82, 195] on span "Contacts" at bounding box center [97, 189] width 120 height 14
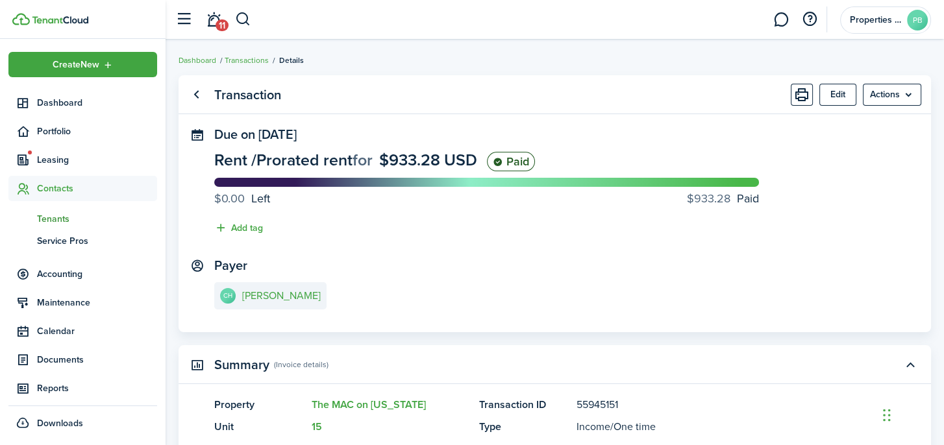
click at [86, 226] on span "Tenants" at bounding box center [97, 219] width 120 height 14
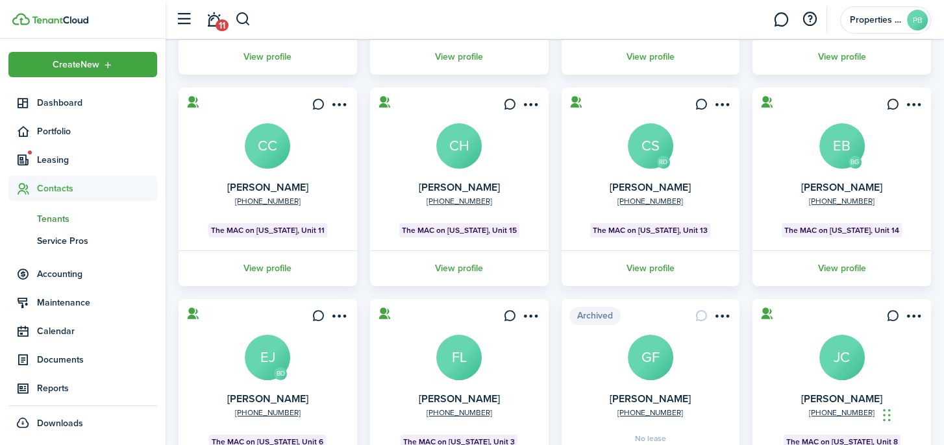
scroll to position [172, 0]
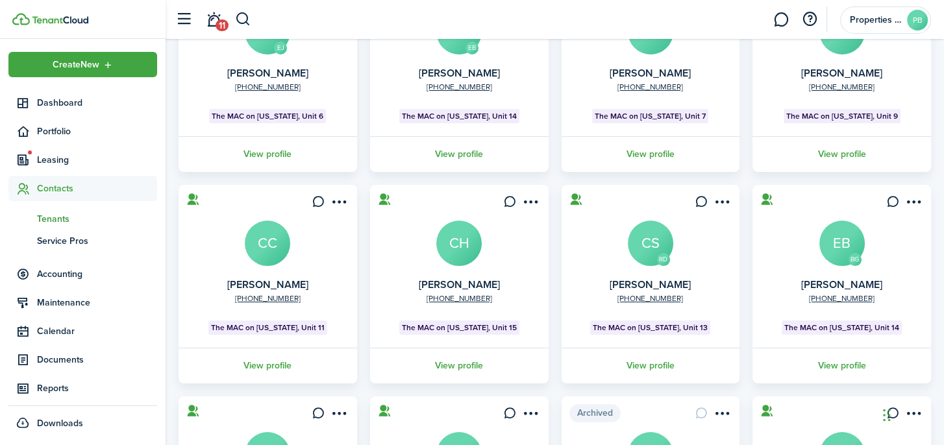
drag, startPoint x: 490, startPoint y: 379, endPoint x: 483, endPoint y: 385, distance: 9.6
click at [483, 384] on link "View profile" at bounding box center [459, 366] width 182 height 36
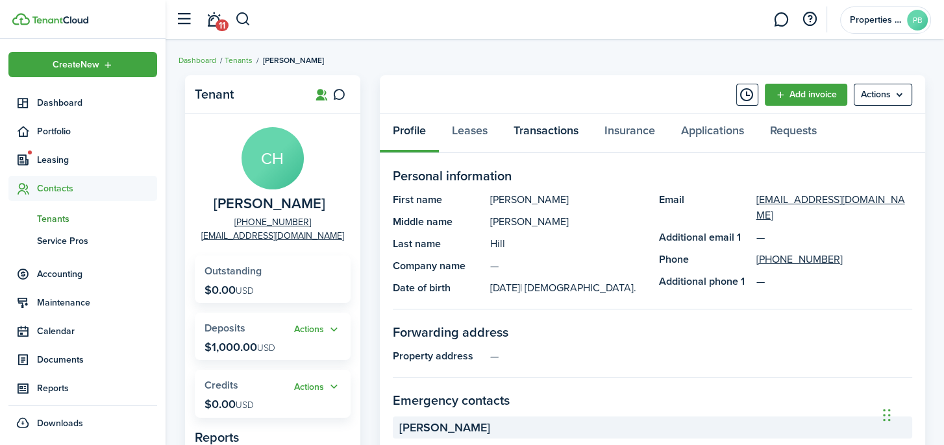
click at [528, 140] on link "Transactions" at bounding box center [545, 133] width 91 height 39
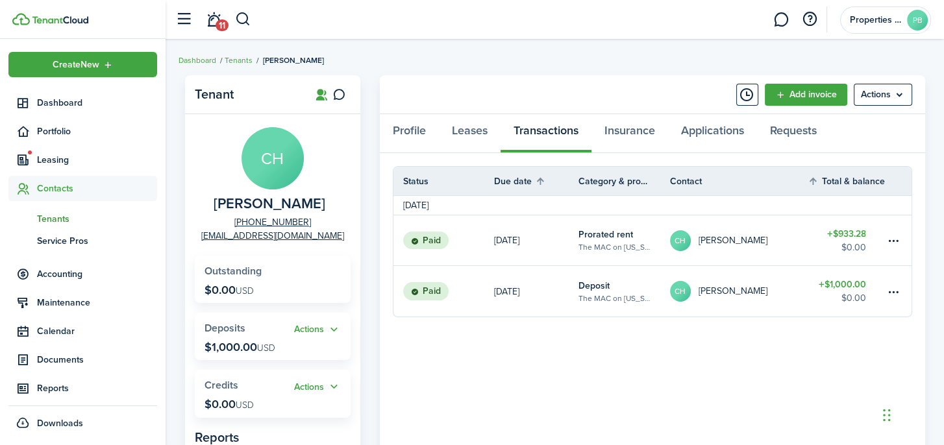
click at [77, 195] on span "Contacts" at bounding box center [97, 189] width 120 height 14
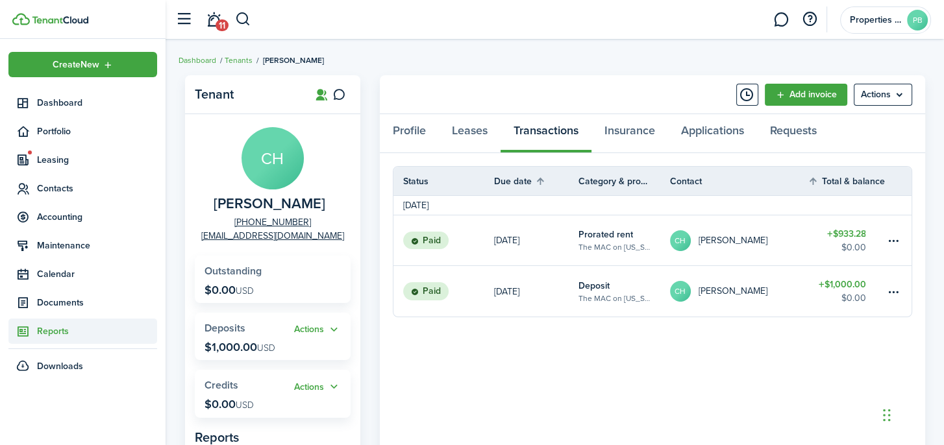
click at [79, 344] on link "Reports" at bounding box center [82, 331] width 149 height 25
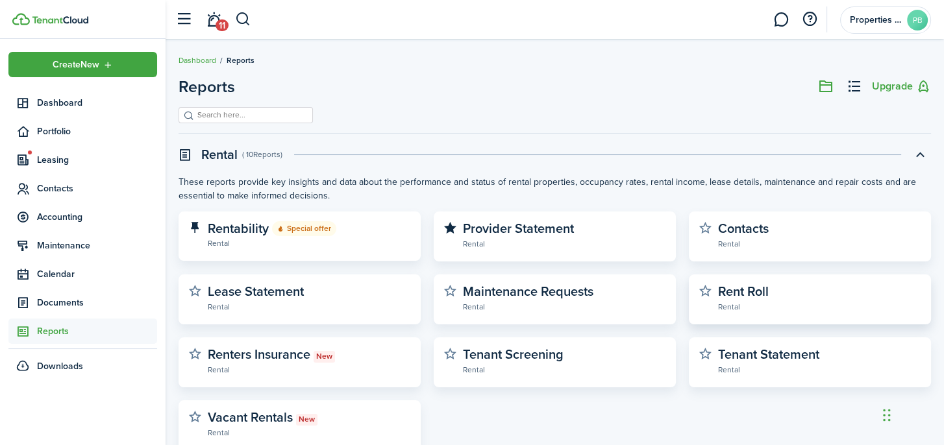
click at [762, 301] on widget-stats-description "Rent Roll" at bounding box center [743, 291] width 51 height 19
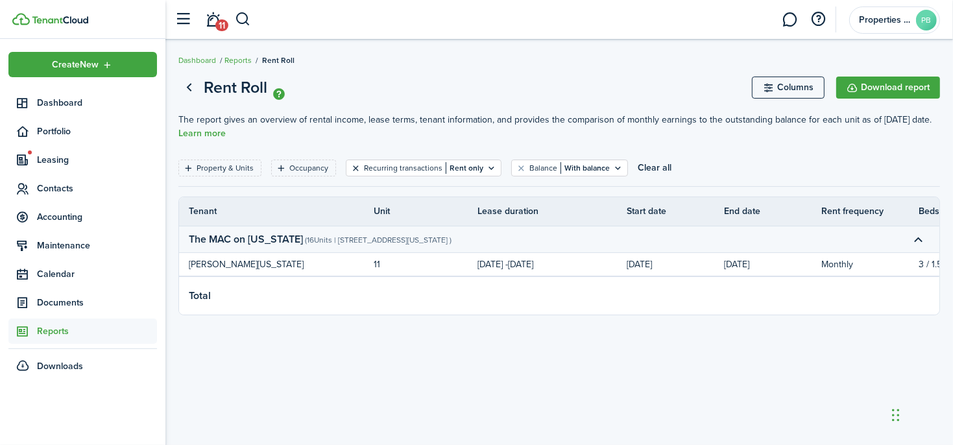
click at [361, 173] on button "Clear filter" at bounding box center [355, 168] width 11 height 10
click at [225, 15] on link "11" at bounding box center [213, 19] width 25 height 33
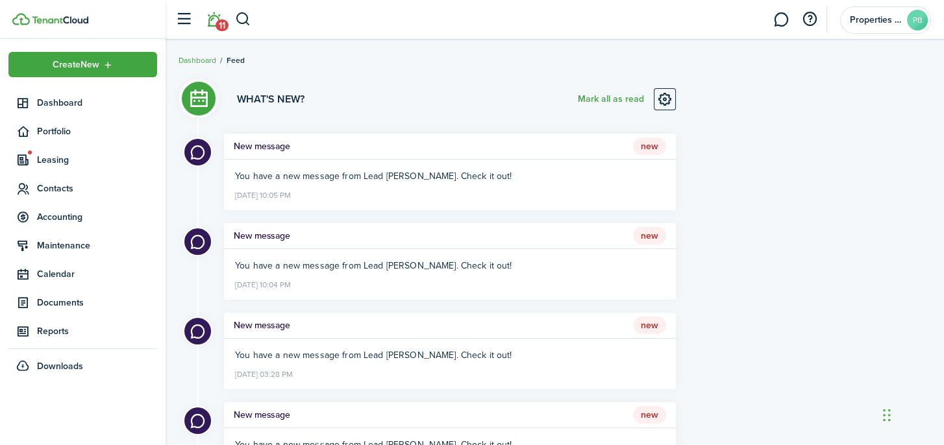
drag, startPoint x: 609, startPoint y: 80, endPoint x: 596, endPoint y: 99, distance: 22.9
click at [596, 99] on button "Mark all as read" at bounding box center [611, 99] width 66 height 22
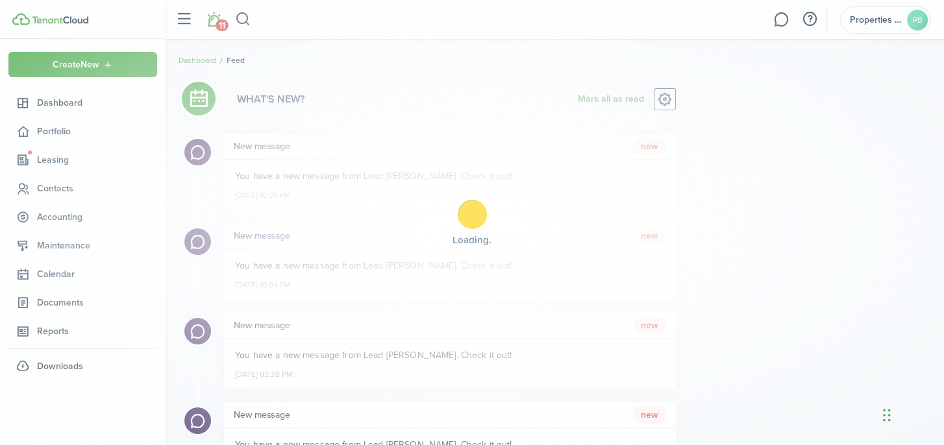
click at [596, 106] on div "Loading" at bounding box center [472, 222] width 944 height 445
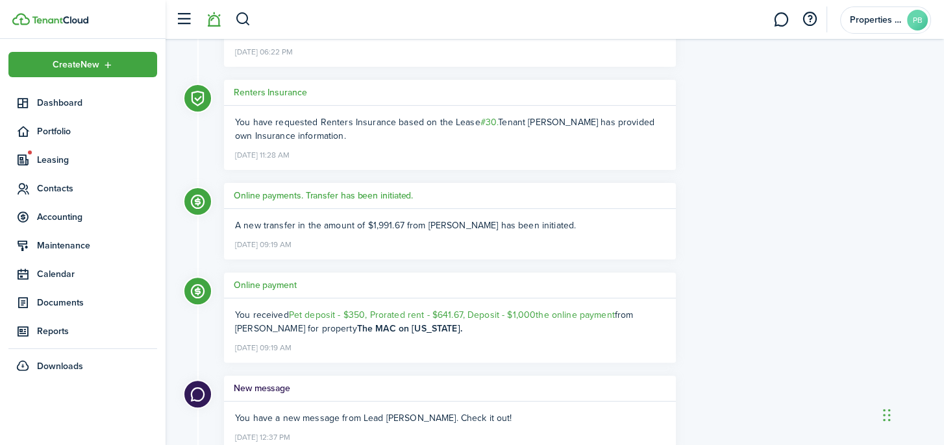
scroll to position [519, 0]
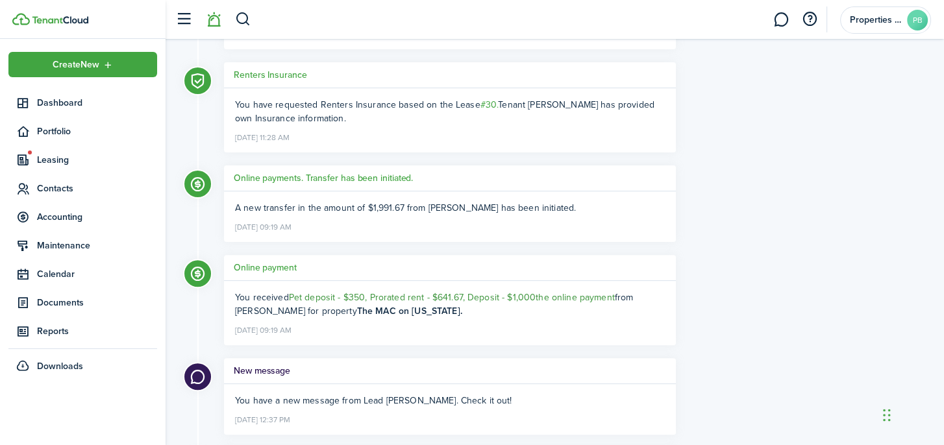
click at [536, 304] on span "Pet deposit - $350, Prorated rent - $641.67, Deposit - $1,000" at bounding box center [412, 298] width 247 height 14
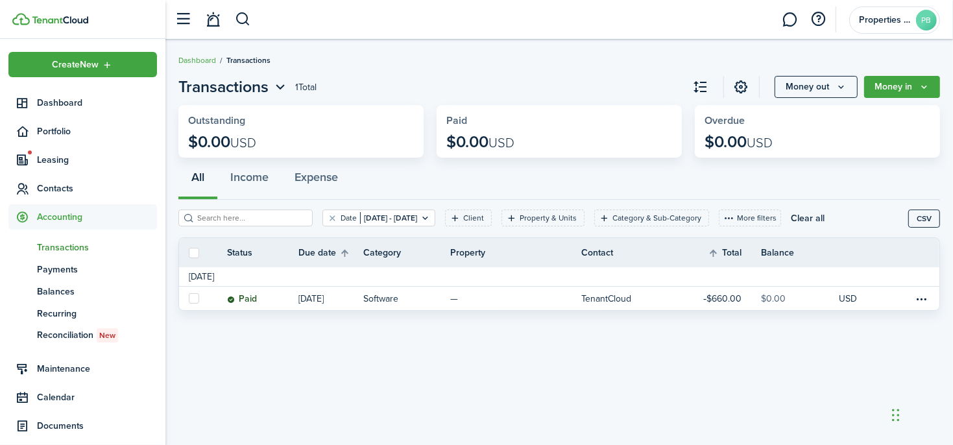
click at [86, 224] on span "Accounting" at bounding box center [97, 217] width 120 height 14
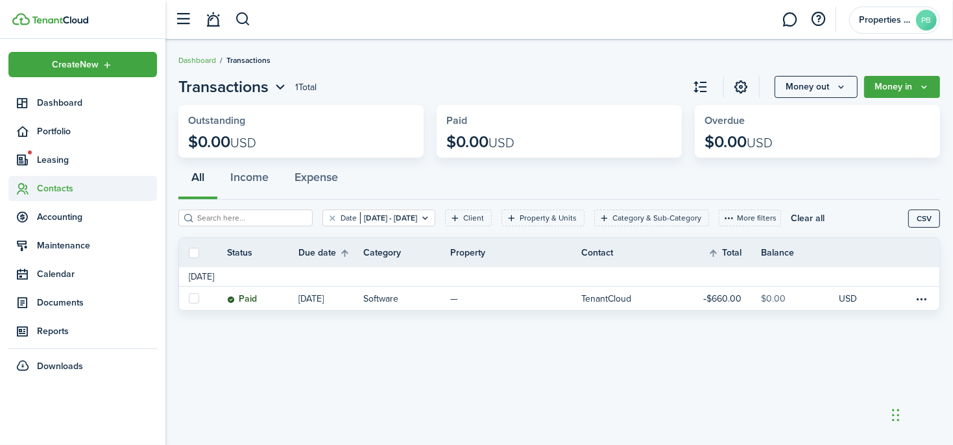
click at [82, 195] on span "Contacts" at bounding box center [97, 189] width 120 height 14
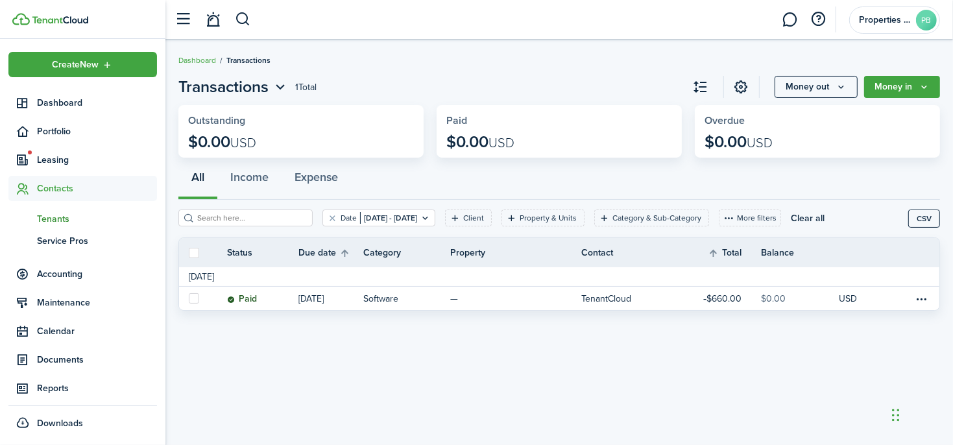
click at [99, 226] on span "Tenants" at bounding box center [97, 219] width 120 height 14
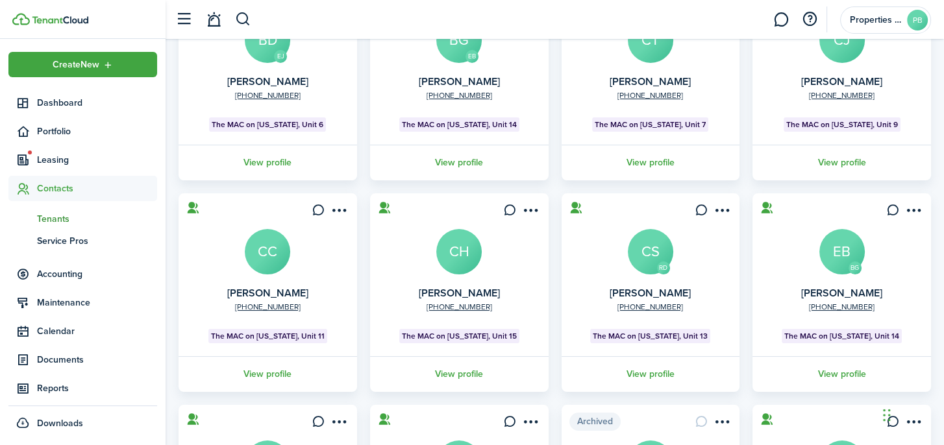
scroll to position [260, 0]
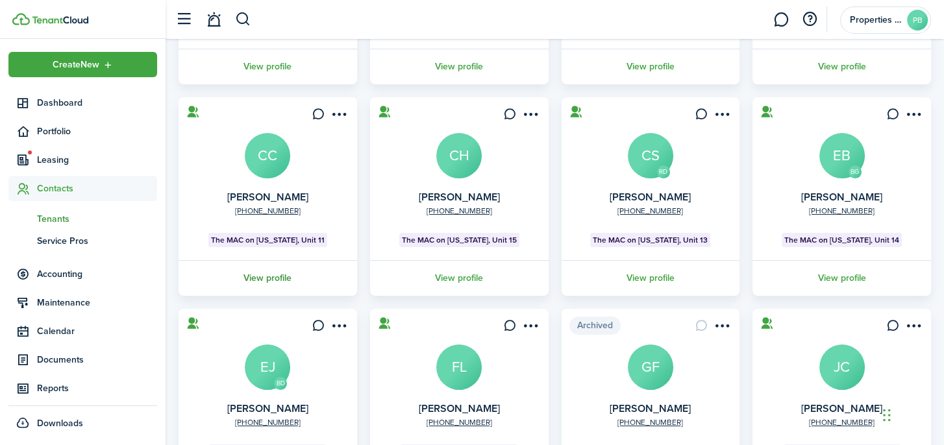
click at [306, 296] on link "View profile" at bounding box center [268, 278] width 182 height 36
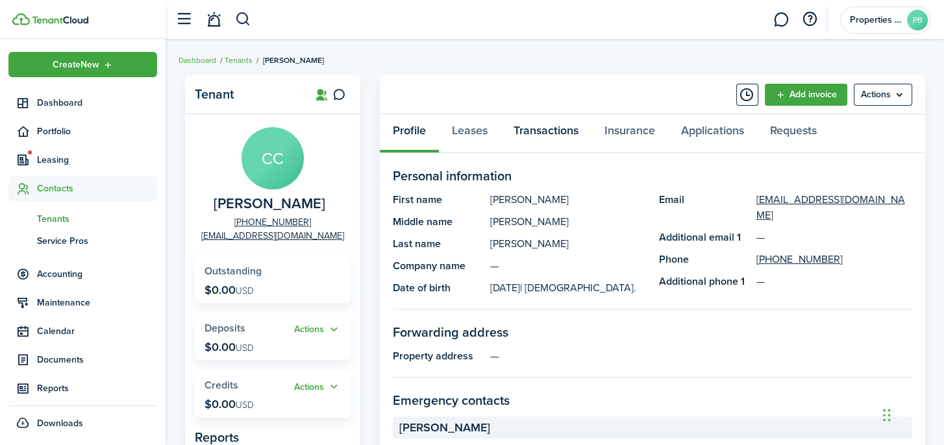
click at [548, 140] on link "Transactions" at bounding box center [545, 133] width 91 height 39
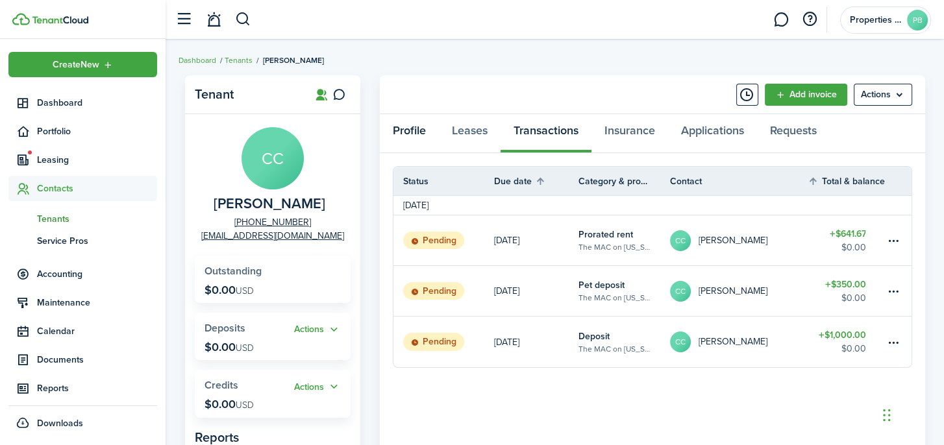
click at [415, 136] on link "Profile" at bounding box center [409, 133] width 59 height 39
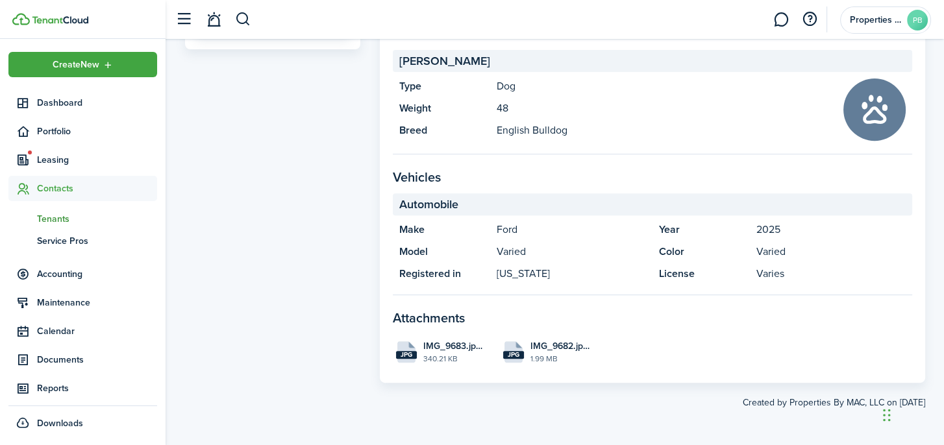
scroll to position [738, 0]
click at [548, 339] on span "IMG_9682.jpeg" at bounding box center [560, 346] width 60 height 14
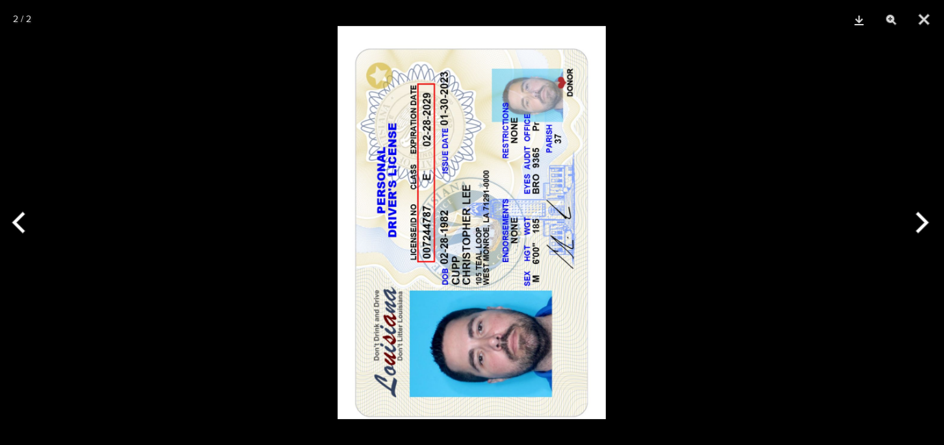
click at [921, 212] on button "Next" at bounding box center [919, 222] width 49 height 65
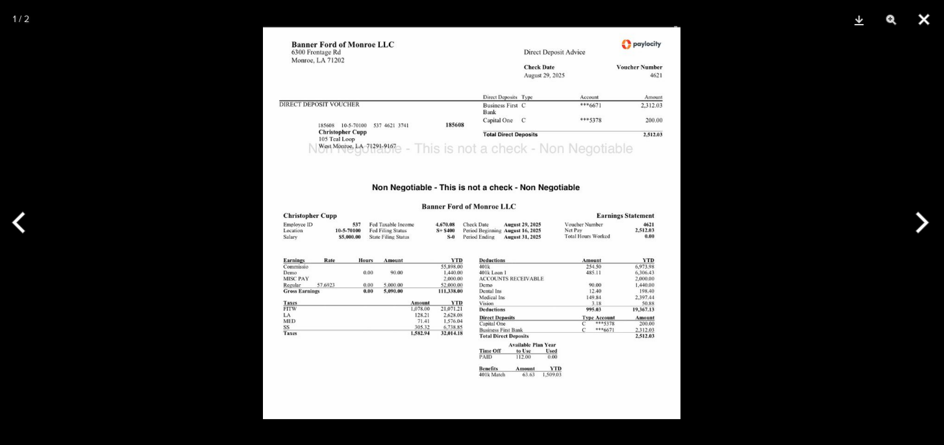
click at [918, 22] on button "Close" at bounding box center [923, 19] width 32 height 39
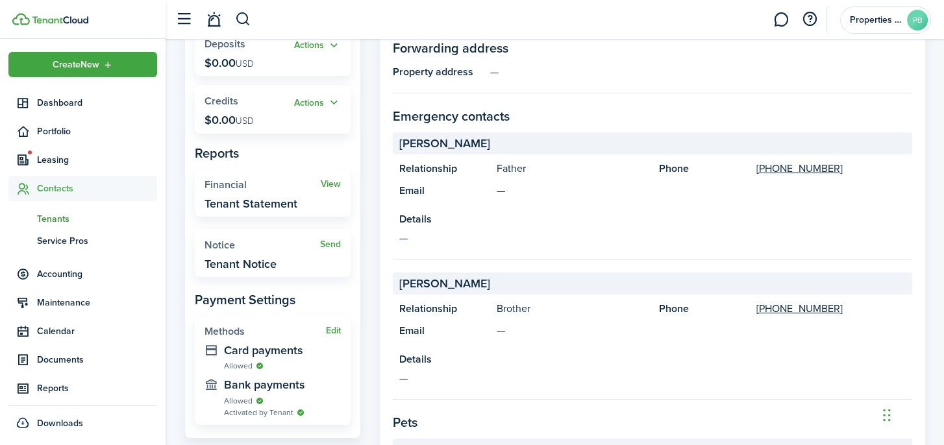
scroll to position [0, 0]
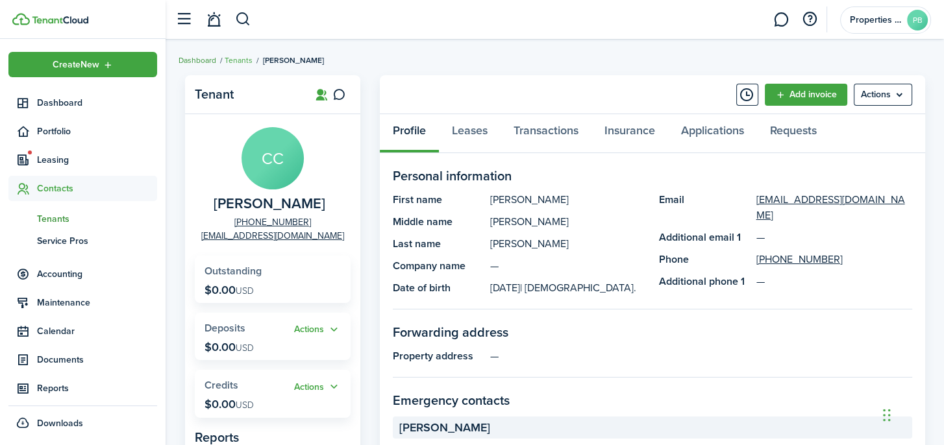
click at [214, 58] on link "Dashboard" at bounding box center [197, 61] width 38 height 12
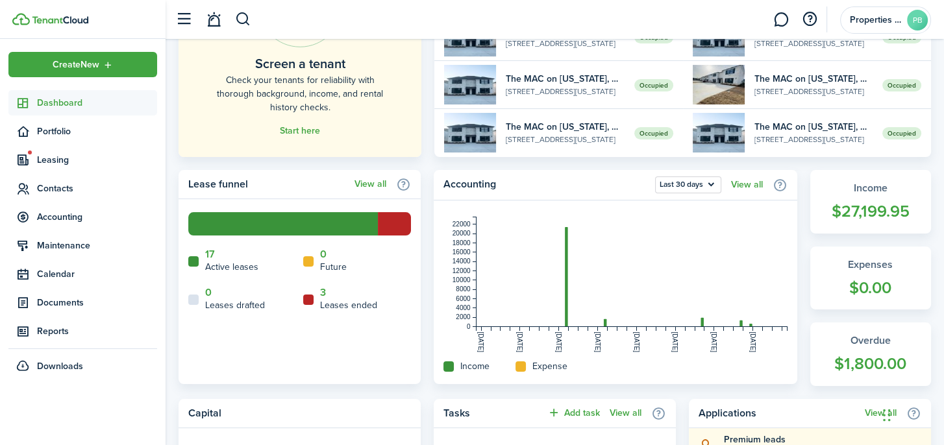
scroll to position [195, 0]
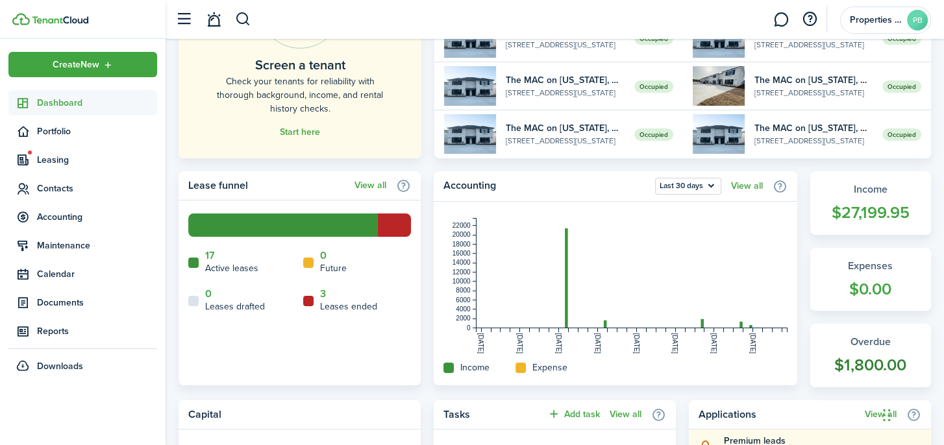
click at [877, 372] on widget-stats-count "$1,800.00" at bounding box center [870, 365] width 95 height 25
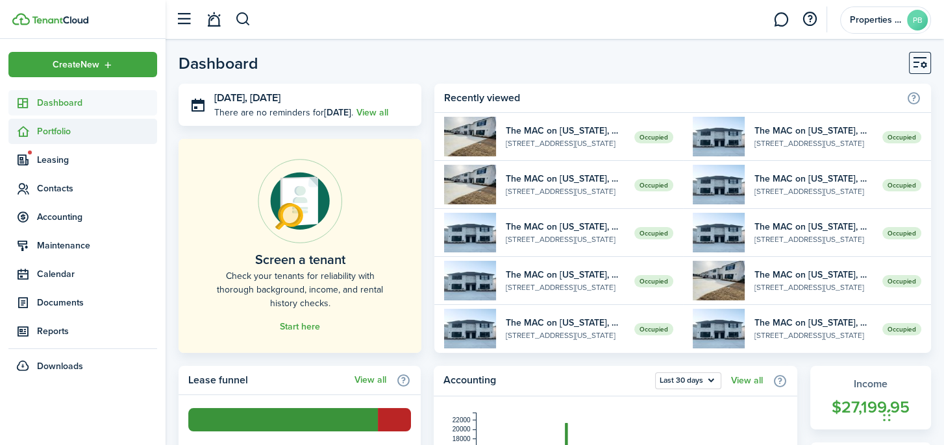
click at [117, 144] on span "Portfolio" at bounding box center [82, 131] width 149 height 25
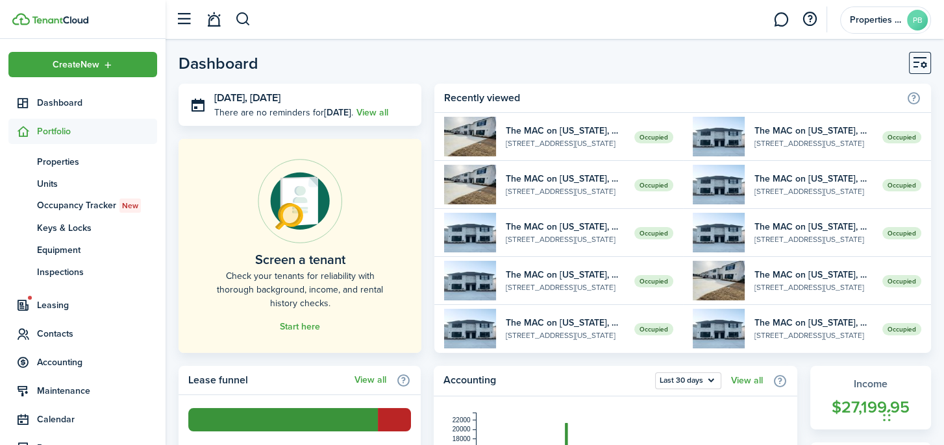
click at [116, 127] on span "Portfolio" at bounding box center [82, 131] width 149 height 25
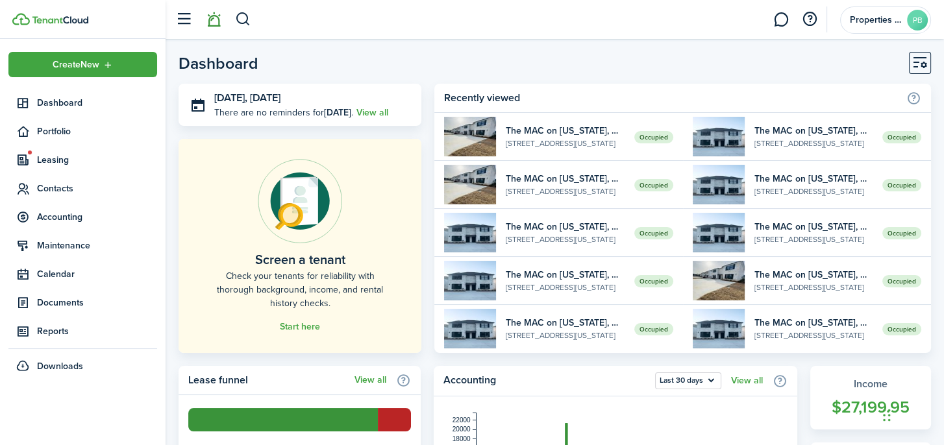
click at [214, 21] on link at bounding box center [213, 19] width 25 height 33
